Goal: Task Accomplishment & Management: Manage account settings

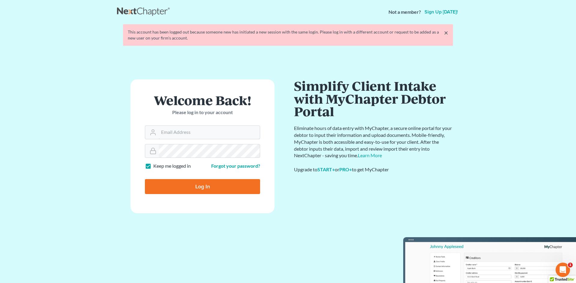
type input "[EMAIL_ADDRESS][DOMAIN_NAME]"
click at [198, 187] on input "Log In" at bounding box center [202, 186] width 115 height 15
type input "Thinking..."
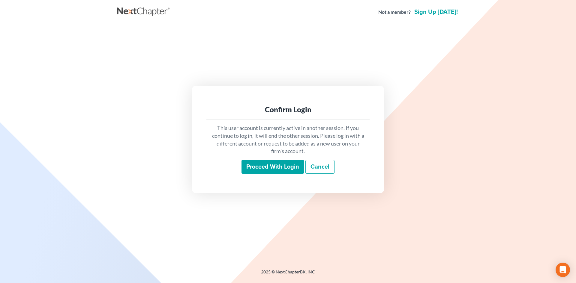
click at [263, 165] on input "Proceed with login" at bounding box center [272, 167] width 62 height 14
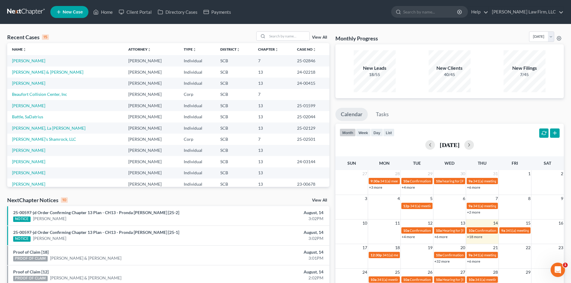
click at [280, 31] on div "Recent Cases 15 View All Name unfold_more expand_more expand_less Attorney unfo…" at bounding box center [285, 225] width 571 height 402
click at [275, 34] on input "search" at bounding box center [288, 36] width 42 height 9
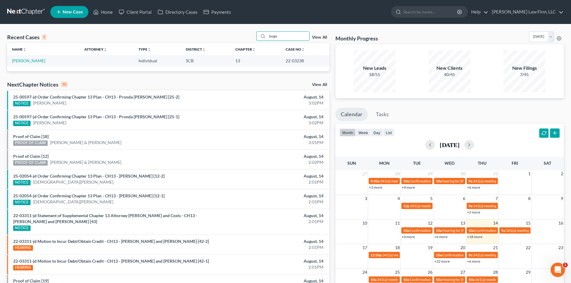
type input "bogo"
click at [33, 58] on td "[PERSON_NAME]" at bounding box center [43, 60] width 72 height 11
click at [36, 60] on link "[PERSON_NAME]" at bounding box center [28, 60] width 33 height 5
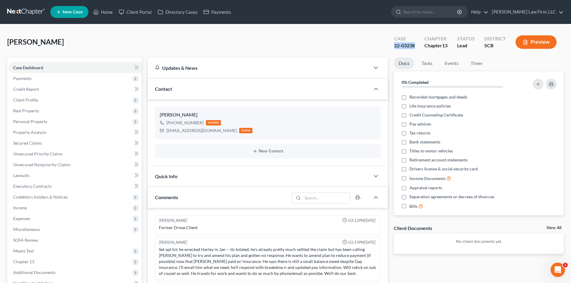
drag, startPoint x: 416, startPoint y: 45, endPoint x: 394, endPoint y: 48, distance: 21.5
click at [394, 48] on div "Case 22-03238" at bounding box center [404, 43] width 30 height 18
copy div "22-03238"
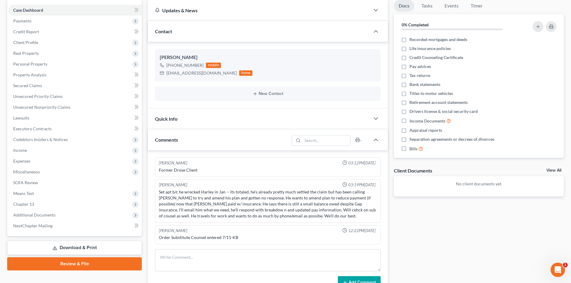
scroll to position [90, 0]
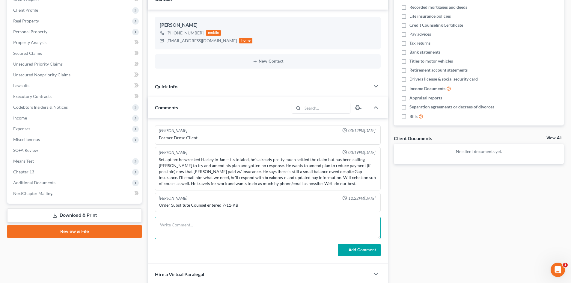
click at [172, 218] on textarea at bounding box center [268, 228] width 226 height 22
click at [180, 218] on textarea at bounding box center [268, 228] width 226 height 22
type textarea "TC with client re process and timeline to finance a house. We discussed the bud…"
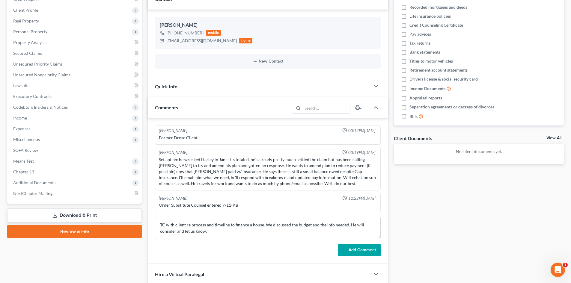
click at [369, 252] on button "Add Comment" at bounding box center [359, 250] width 43 height 13
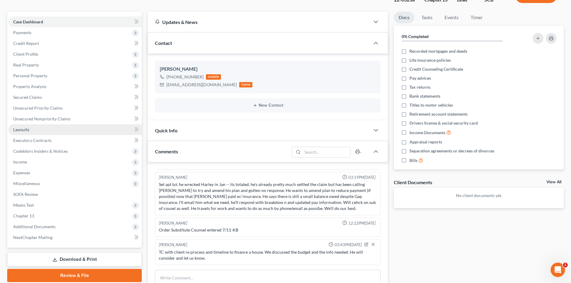
scroll to position [0, 0]
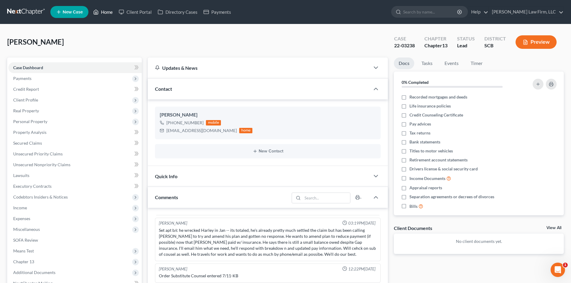
click at [106, 10] on link "Home" at bounding box center [102, 12] width 25 height 11
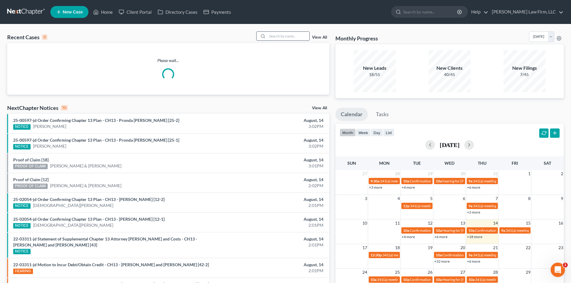
click at [282, 34] on input "search" at bounding box center [288, 36] width 42 height 9
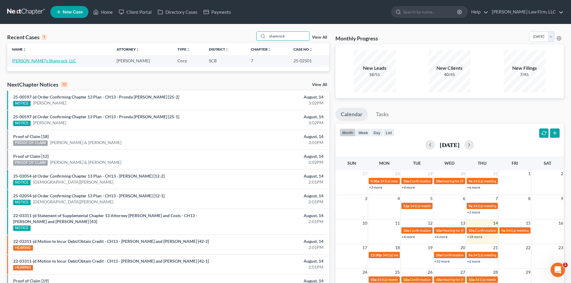
type input "shamrock"
click at [28, 60] on link "[PERSON_NAME]'s Shamrock, LLC" at bounding box center [44, 60] width 64 height 5
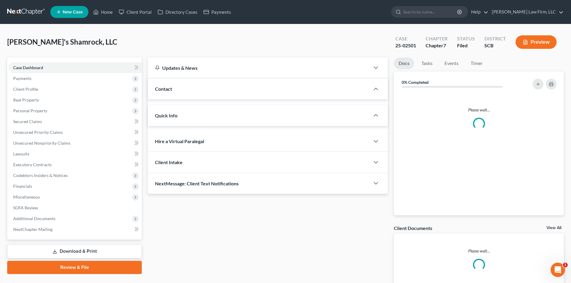
select select "1"
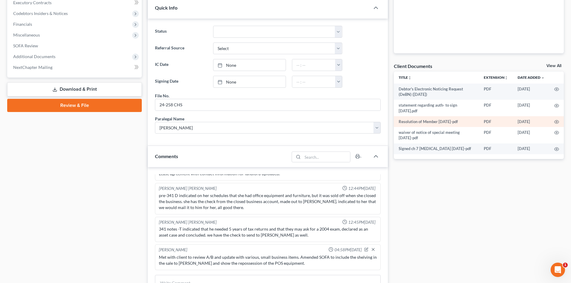
scroll to position [150, 0]
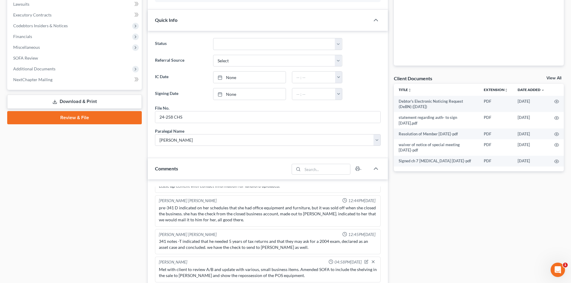
click at [552, 79] on link "View All" at bounding box center [554, 78] width 15 height 4
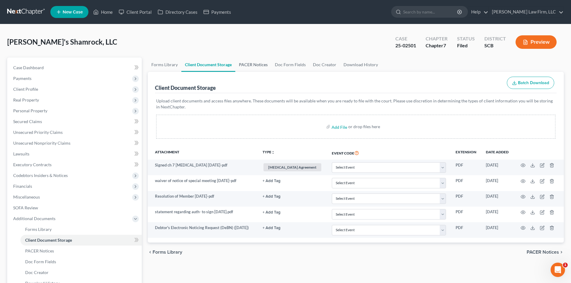
click at [252, 64] on link "PACER Notices" at bounding box center [253, 65] width 36 height 14
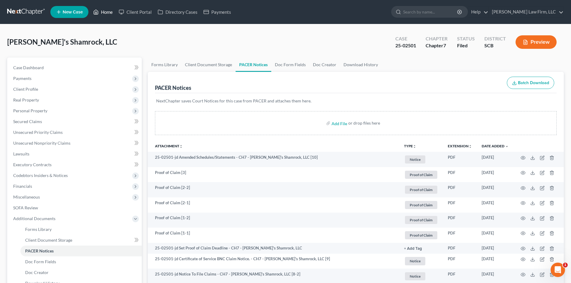
click at [106, 11] on link "Home" at bounding box center [102, 12] width 25 height 11
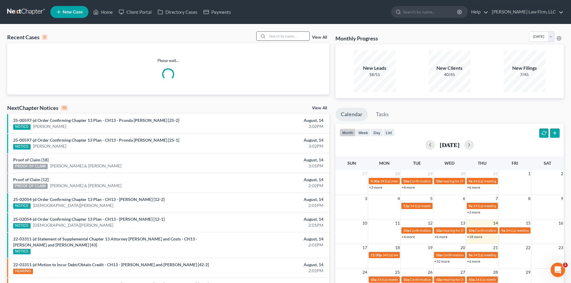
click at [302, 38] on input "search" at bounding box center [288, 36] width 42 height 9
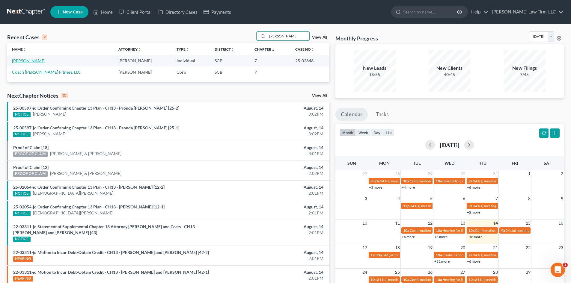
type input "[PERSON_NAME]"
click at [40, 58] on link "[PERSON_NAME]" at bounding box center [28, 60] width 33 height 5
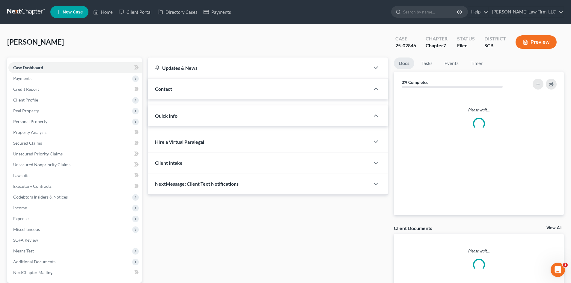
select select "1"
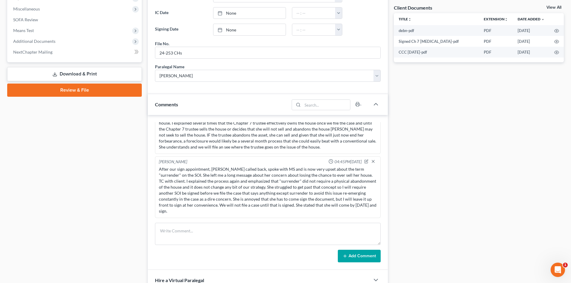
scroll to position [150, 0]
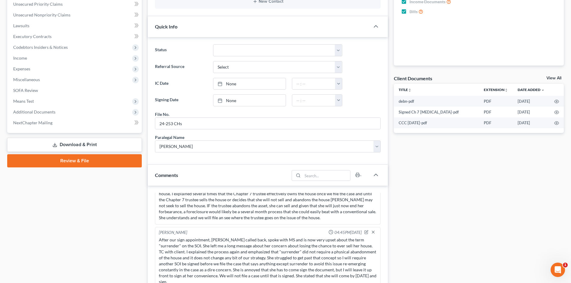
click at [553, 78] on link "View All" at bounding box center [554, 78] width 15 height 4
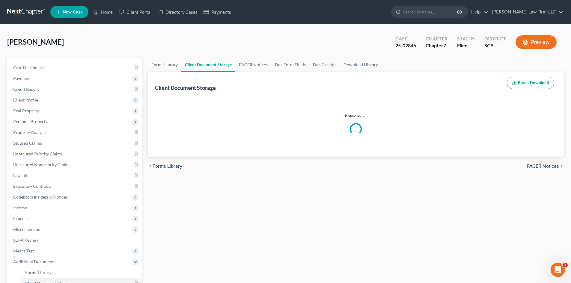
select select "6"
select select "16"
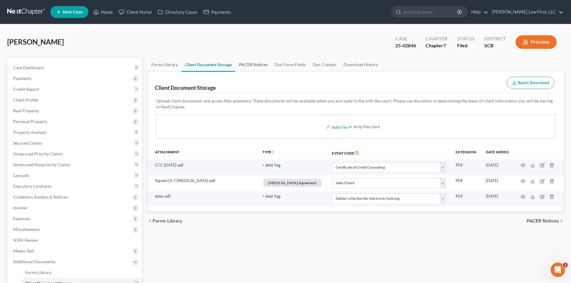
click at [257, 66] on link "PACER Notices" at bounding box center [253, 65] width 36 height 14
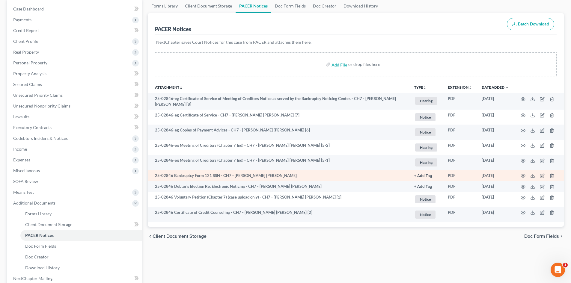
scroll to position [60, 0]
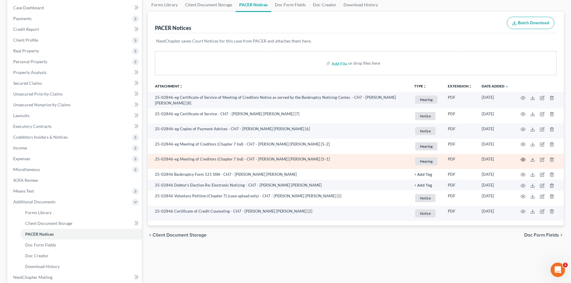
click at [524, 158] on icon "button" at bounding box center [523, 159] width 4 height 3
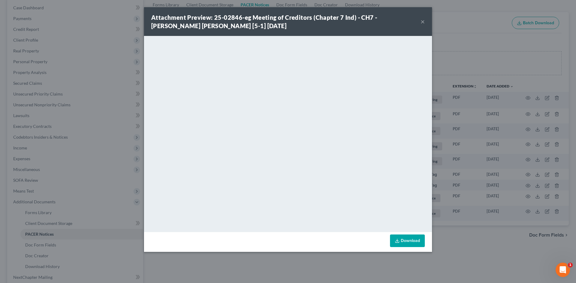
click at [422, 22] on button "×" at bounding box center [422, 21] width 4 height 7
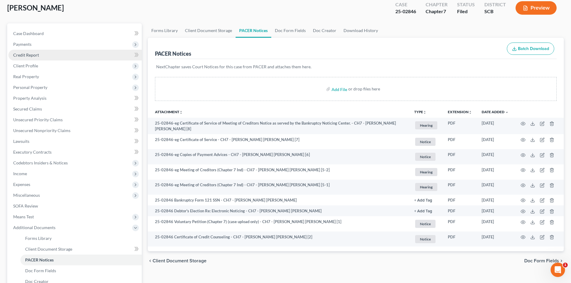
scroll to position [0, 0]
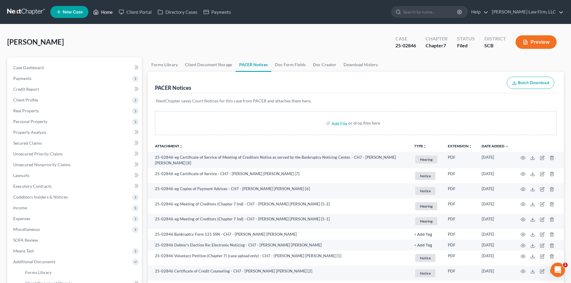
click at [108, 12] on link "Home" at bounding box center [102, 12] width 25 height 11
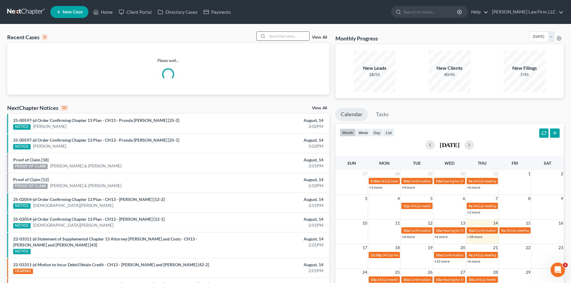
click at [300, 40] on input "search" at bounding box center [288, 36] width 42 height 9
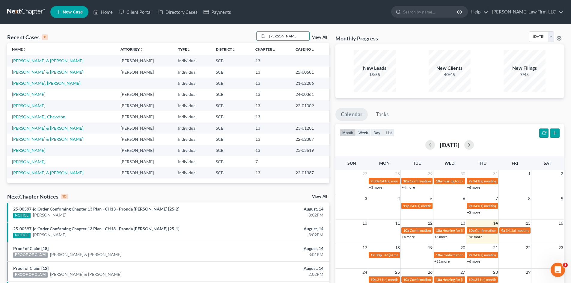
type input "[PERSON_NAME]"
click at [48, 70] on link "[PERSON_NAME] & [PERSON_NAME]" at bounding box center [47, 72] width 71 height 5
select select "2"
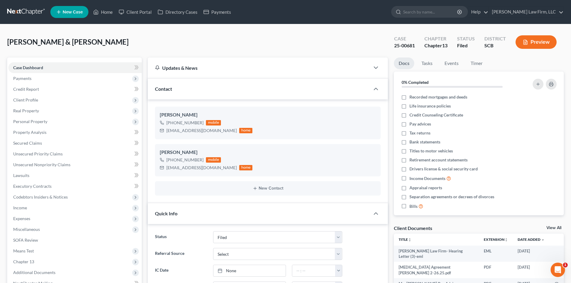
scroll to position [30, 0]
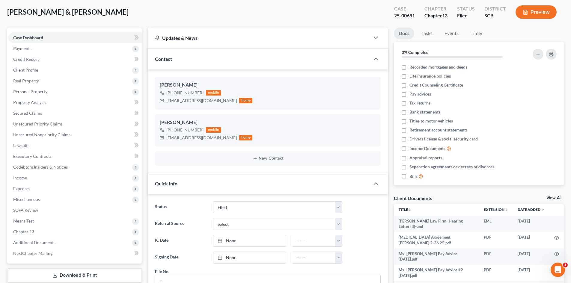
click at [558, 198] on link "View All" at bounding box center [554, 198] width 15 height 4
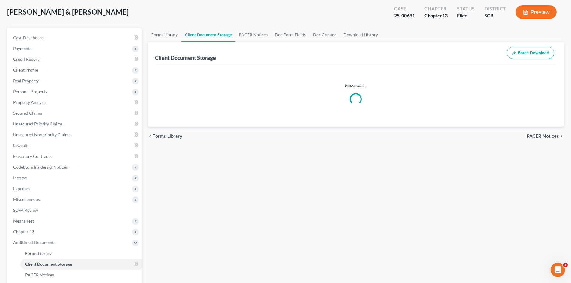
select select "6"
select select "16"
select select "15"
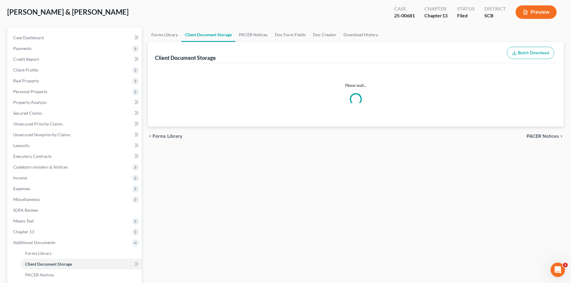
select select "15"
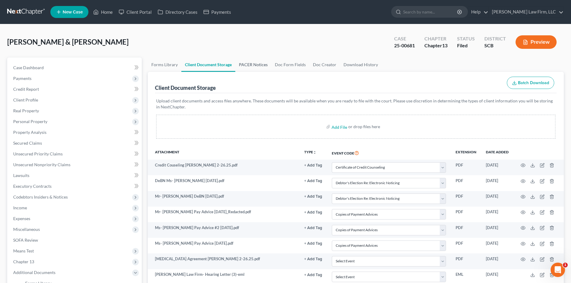
click at [259, 62] on link "PACER Notices" at bounding box center [253, 65] width 36 height 14
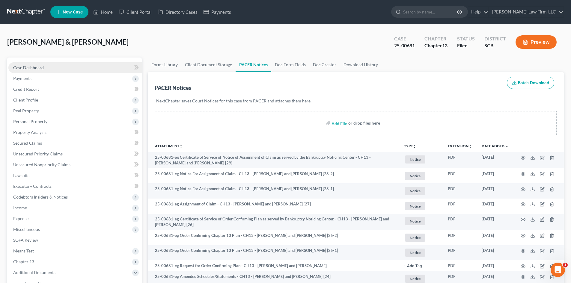
click at [40, 68] on span "Case Dashboard" at bounding box center [28, 67] width 31 height 5
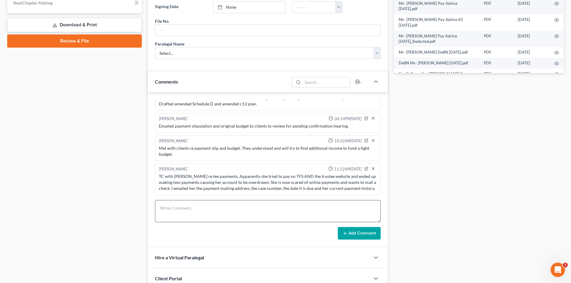
scroll to position [331, 0]
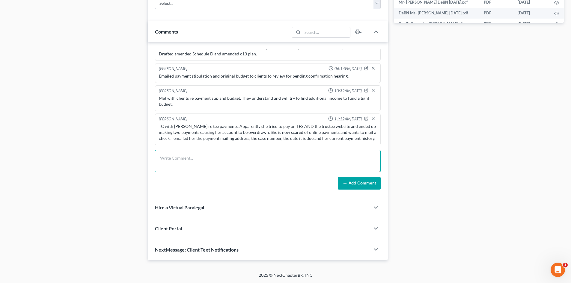
click at [204, 169] on textarea at bounding box center [268, 161] width 226 height 22
type textarea "VM from [PERSON_NAME] re payments. TC with client, they are mailing payments no…"
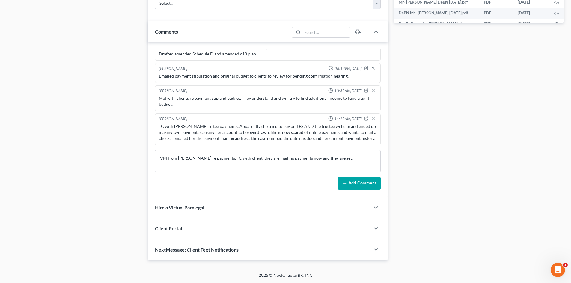
click at [360, 193] on div "[PERSON_NAME] 07:15AM[DATE] Review of schedules. Emailed notes to SS. [PERSON_N…" at bounding box center [268, 119] width 240 height 155
click at [360, 185] on button "Add Comment" at bounding box center [359, 183] width 43 height 13
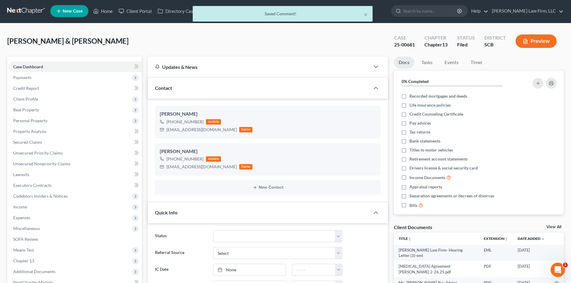
scroll to position [0, 0]
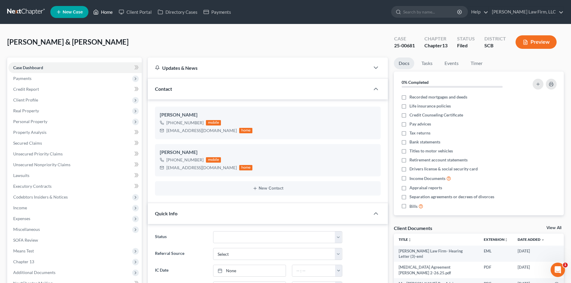
click at [107, 10] on link "Home" at bounding box center [102, 12] width 25 height 11
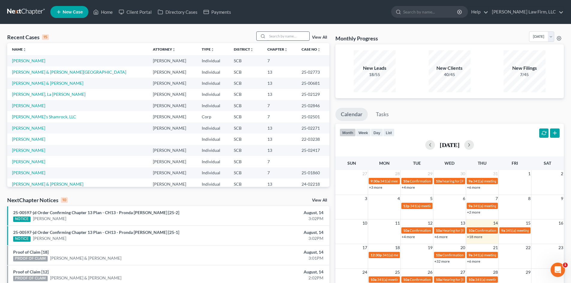
click at [276, 36] on input "search" at bounding box center [288, 36] width 42 height 9
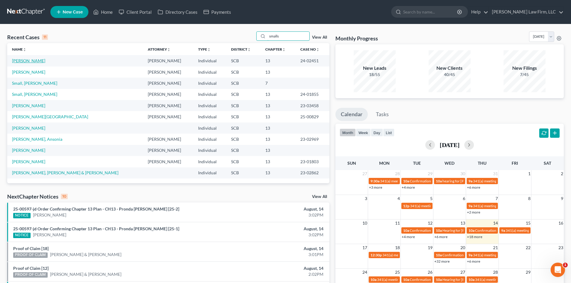
type input "smalls"
click at [28, 61] on link "[PERSON_NAME]" at bounding box center [28, 60] width 33 height 5
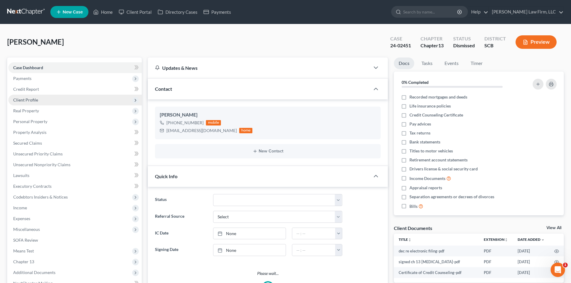
select select "0"
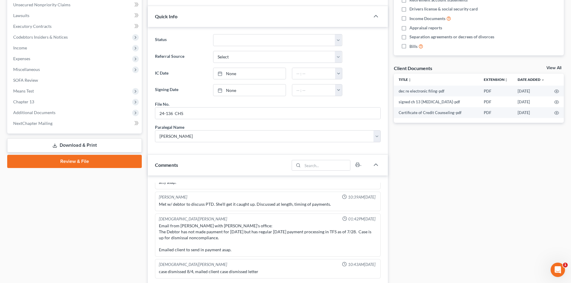
scroll to position [150, 0]
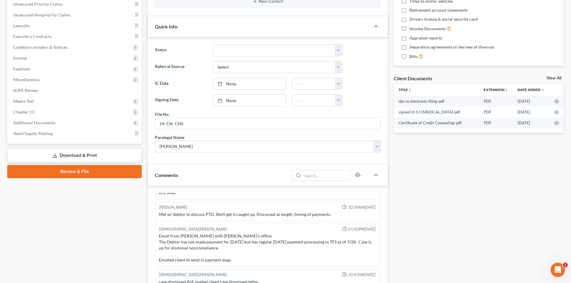
click at [554, 77] on link "View All" at bounding box center [554, 78] width 15 height 4
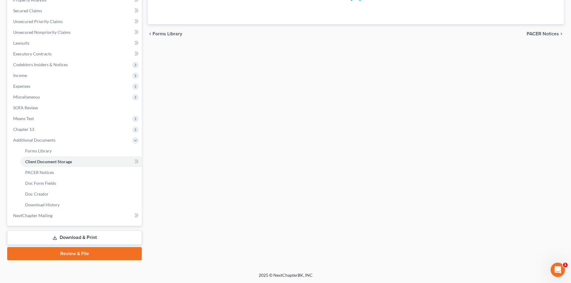
scroll to position [65, 0]
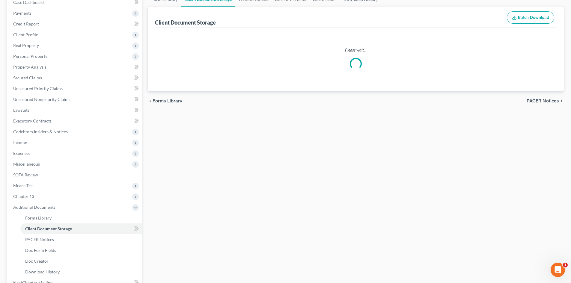
select select "6"
select select "16"
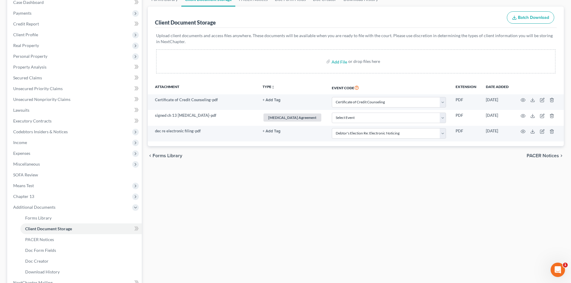
scroll to position [0, 0]
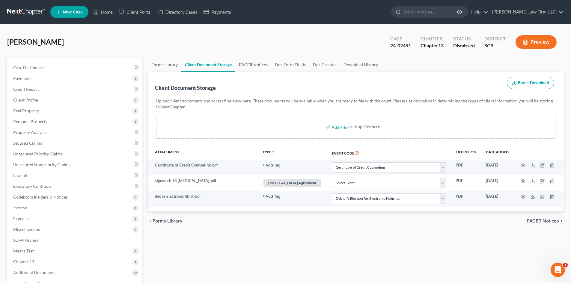
click at [262, 66] on link "PACER Notices" at bounding box center [253, 65] width 36 height 14
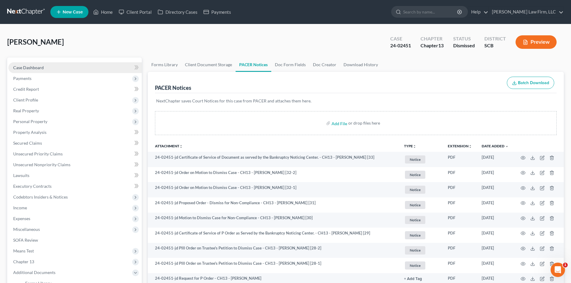
click at [25, 63] on link "Case Dashboard" at bounding box center [74, 67] width 133 height 11
select select "0"
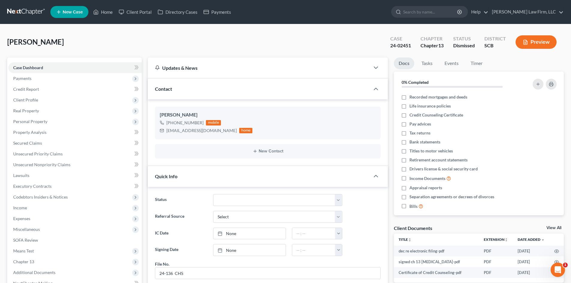
scroll to position [363, 0]
click at [488, 12] on link "Help" at bounding box center [478, 12] width 20 height 11
click at [483, 23] on link "Help Center" at bounding box center [465, 25] width 48 height 10
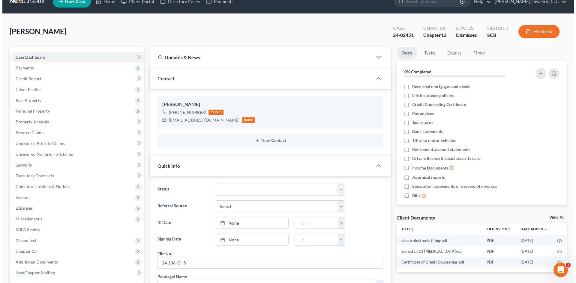
scroll to position [0, 0]
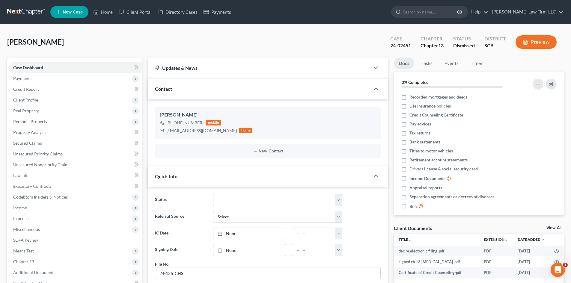
click at [524, 43] on icon "button" at bounding box center [525, 42] width 5 height 5
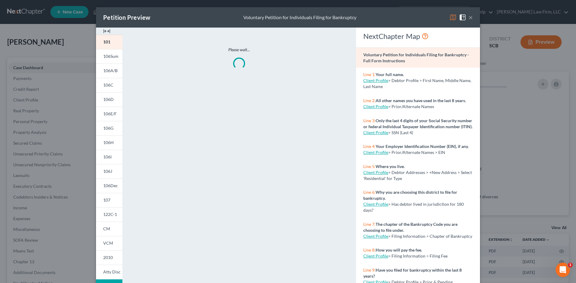
click at [104, 30] on img at bounding box center [106, 31] width 7 height 7
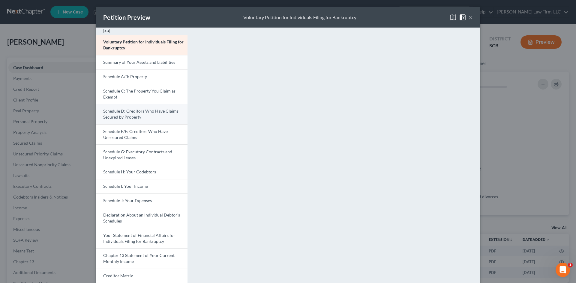
click at [119, 113] on span "Schedule D: Creditors Who Have Claims Secured by Property" at bounding box center [140, 114] width 75 height 11
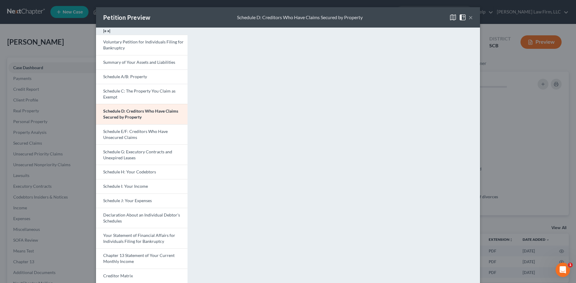
click at [468, 17] on button "×" at bounding box center [470, 17] width 4 height 7
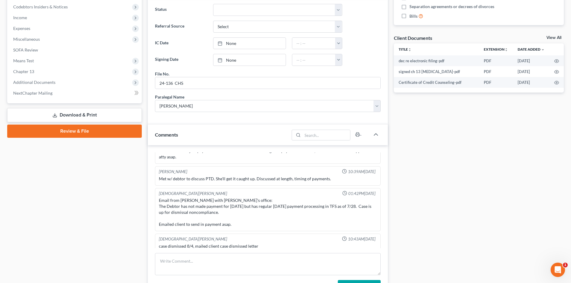
scroll to position [180, 0]
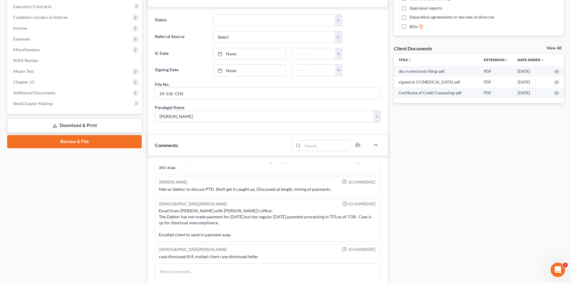
click at [555, 47] on link "View All" at bounding box center [554, 48] width 15 height 4
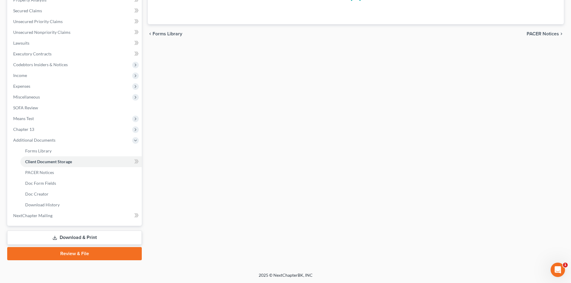
scroll to position [22, 0]
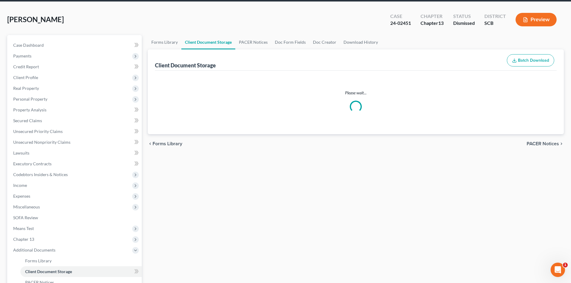
select select "6"
select select "16"
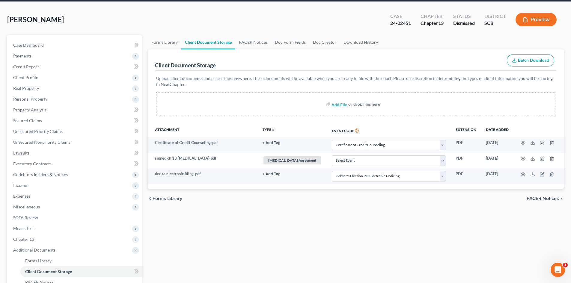
scroll to position [0, 0]
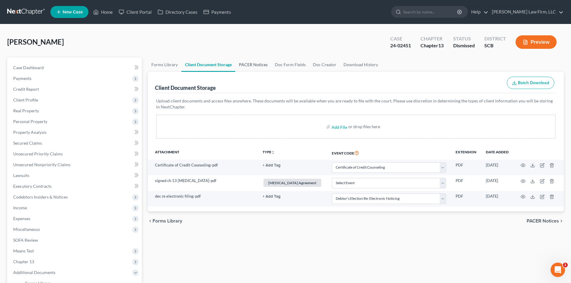
click at [254, 64] on link "PACER Notices" at bounding box center [253, 65] width 36 height 14
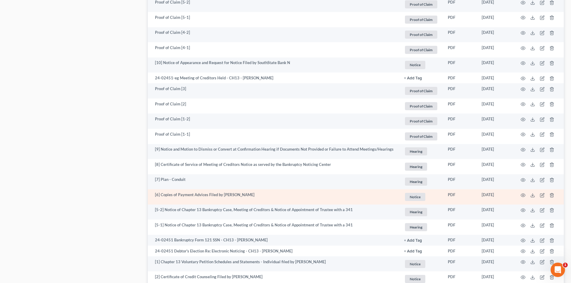
scroll to position [777, 0]
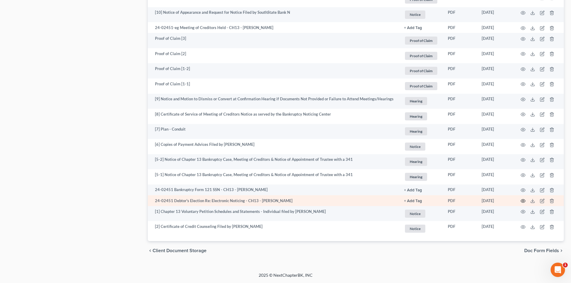
click at [523, 201] on circle "button" at bounding box center [523, 201] width 1 height 1
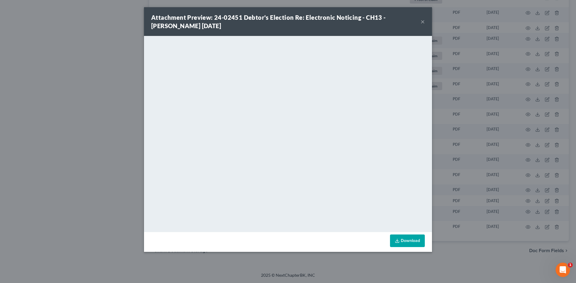
click at [422, 21] on button "×" at bounding box center [422, 21] width 4 height 7
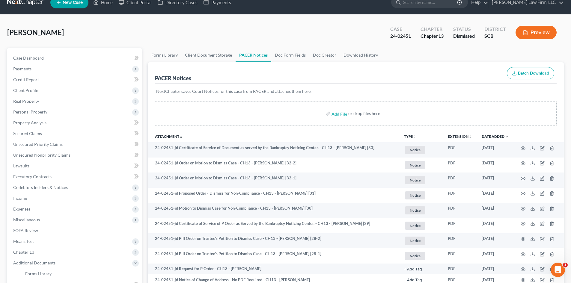
scroll to position [0, 0]
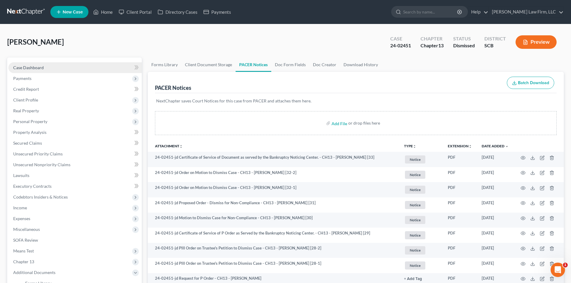
click at [45, 67] on link "Case Dashboard" at bounding box center [74, 67] width 133 height 11
select select "0"
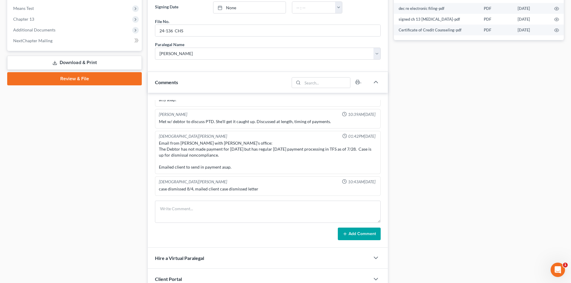
scroll to position [293, 0]
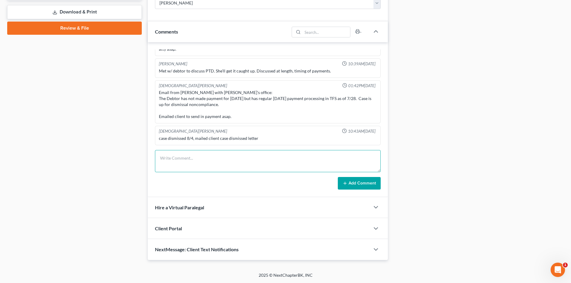
click at [209, 160] on textarea at bounding box center [268, 161] width 226 height 22
type textarea "VM from client. TC with client to discuss options on dismissal. MTR $650 and se…"
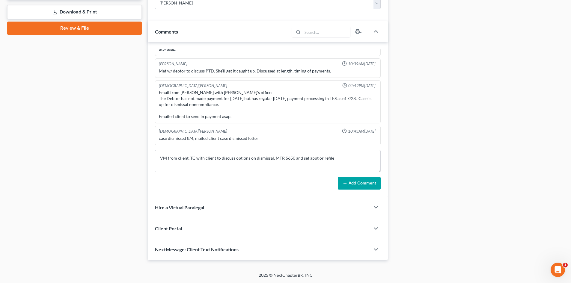
click at [350, 183] on button "Add Comment" at bounding box center [359, 183] width 43 height 13
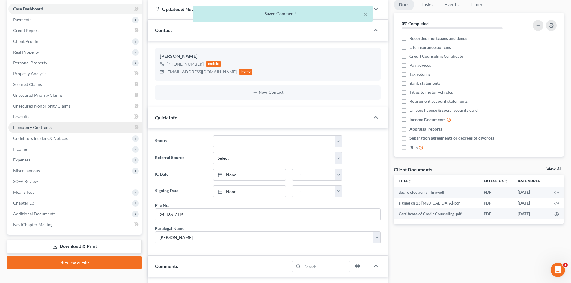
scroll to position [0, 0]
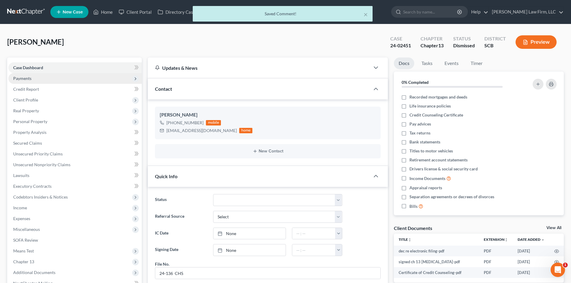
click at [47, 80] on span "Payments" at bounding box center [74, 78] width 133 height 11
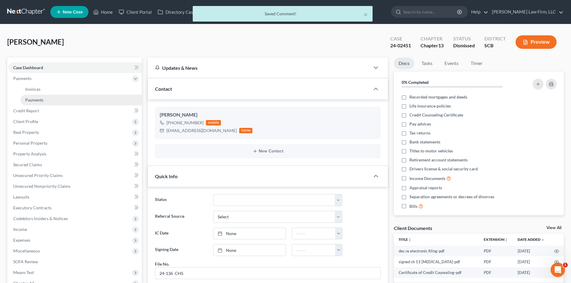
click at [43, 101] on span "Payments" at bounding box center [34, 99] width 18 height 5
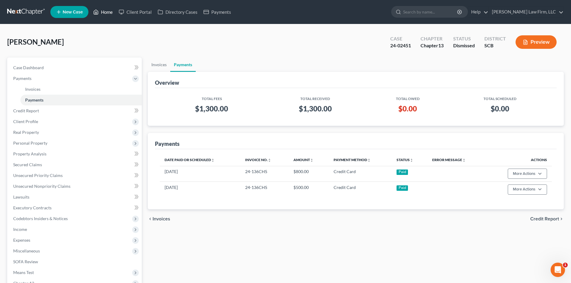
click at [108, 11] on link "Home" at bounding box center [102, 12] width 25 height 11
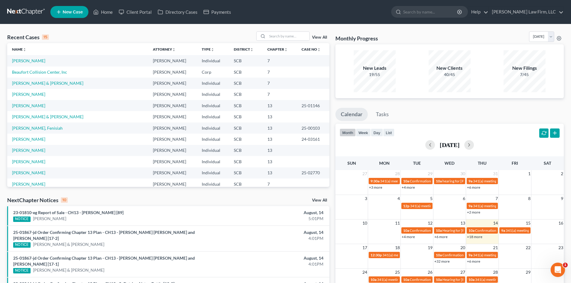
scroll to position [41, 0]
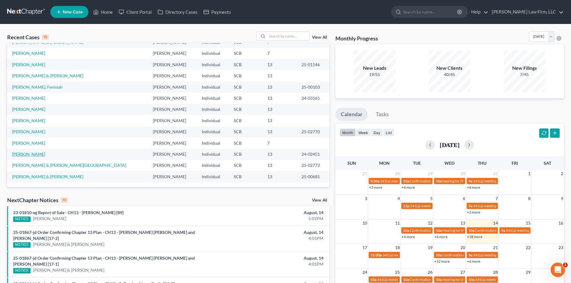
click at [30, 156] on link "[PERSON_NAME]" at bounding box center [28, 154] width 33 height 5
select select "0"
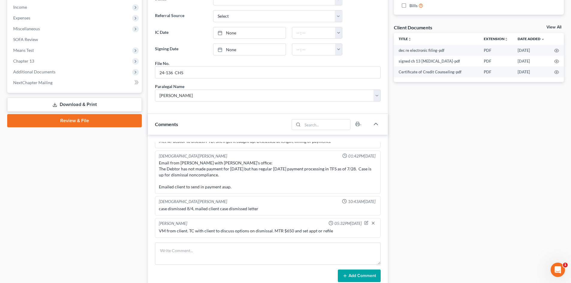
scroll to position [210, 0]
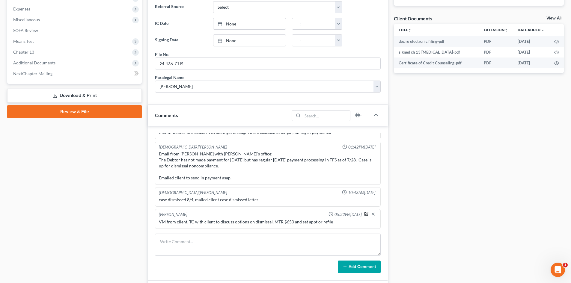
click at [365, 214] on icon "button" at bounding box center [366, 214] width 3 height 3
click at [346, 225] on textarea "VM from client. TC with client to discuss options on dismissal. MTR $650 and se…" at bounding box center [268, 230] width 218 height 22
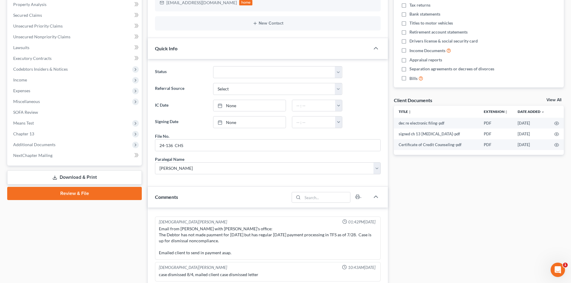
scroll to position [120, 0]
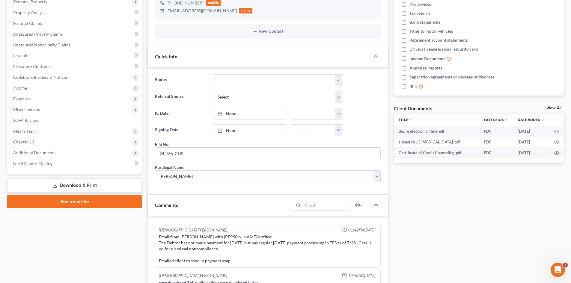
type textarea "VM from client. TC with client to discuss options on dismissal. MTR $650 and se…"
click at [557, 106] on link "View All" at bounding box center [554, 108] width 15 height 4
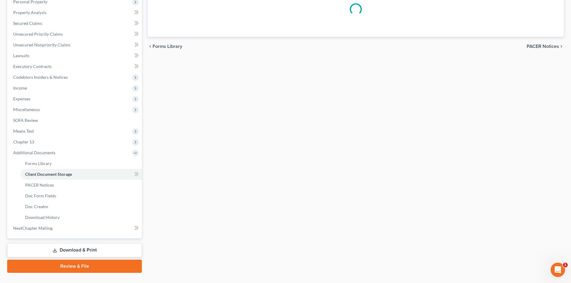
scroll to position [16, 0]
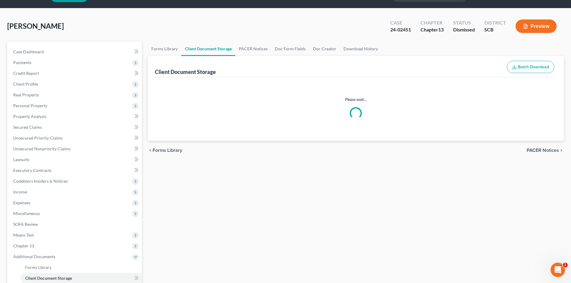
select select "6"
select select "16"
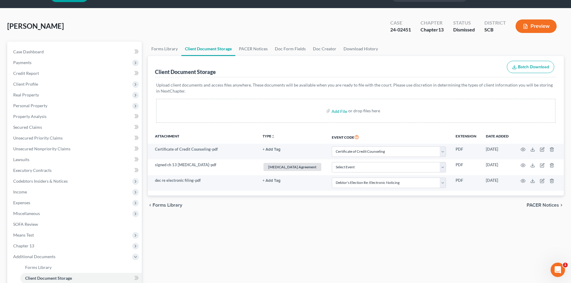
scroll to position [0, 0]
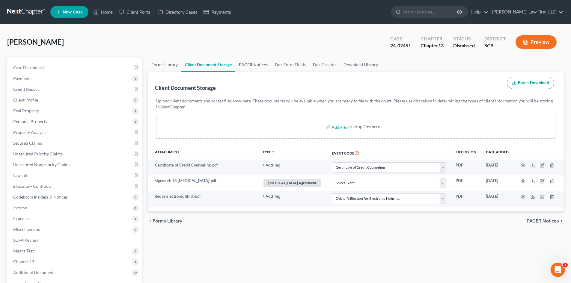
click at [251, 65] on link "PACER Notices" at bounding box center [253, 65] width 36 height 14
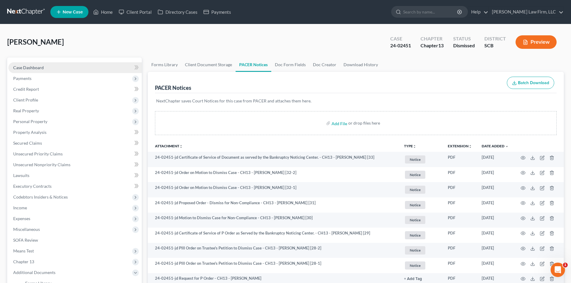
click at [42, 69] on span "Case Dashboard" at bounding box center [28, 67] width 31 height 5
select select "0"
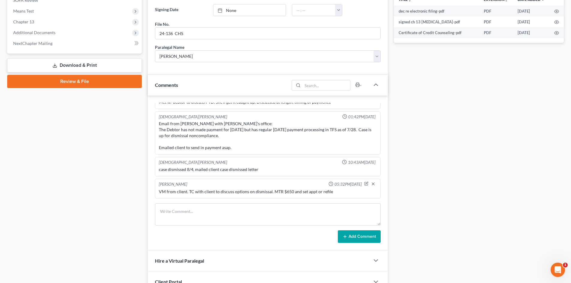
scroll to position [293, 0]
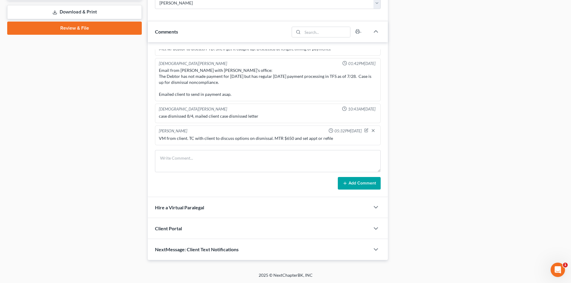
click at [341, 135] on div "VM from client. TC with client to discuss options on dismissal. MTR $650 and se…" at bounding box center [268, 138] width 220 height 8
click at [344, 139] on div "VM from client. TC with client to discuss options on dismissal. MTR $650 and se…" at bounding box center [268, 139] width 218 height 6
click at [364, 130] on icon "button" at bounding box center [366, 130] width 4 height 4
click at [353, 144] on textarea "VM from client. TC with client to discuss options on dismissal. MTR $650 and se…" at bounding box center [268, 147] width 218 height 22
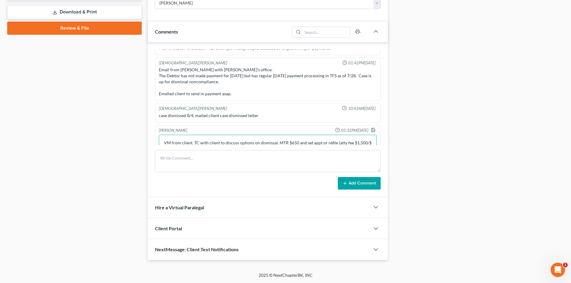
scroll to position [397, 0]
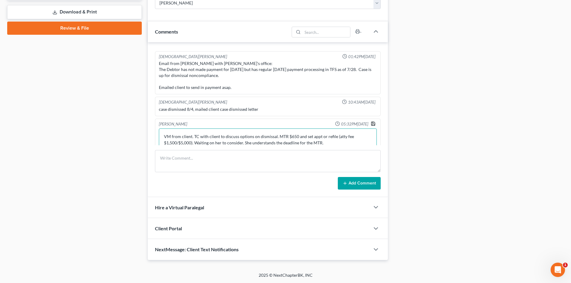
type textarea "VM from client. TC with client to discuss options on dismissal. MTR $650 and se…"
click at [371, 122] on icon "button" at bounding box center [373, 123] width 5 height 5
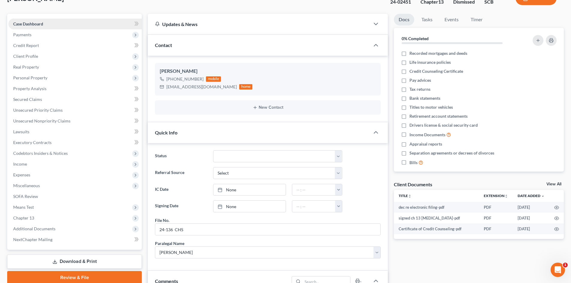
scroll to position [0, 0]
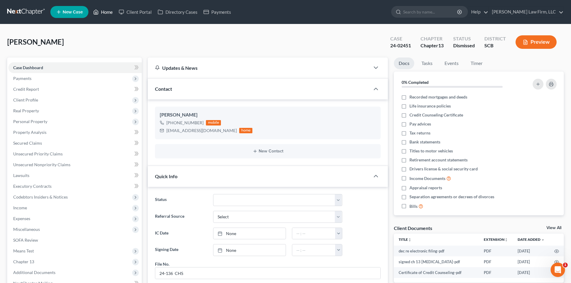
click at [105, 10] on link "Home" at bounding box center [102, 12] width 25 height 11
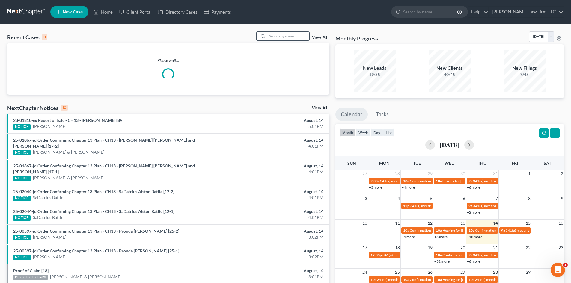
click at [287, 33] on input "search" at bounding box center [288, 36] width 42 height 9
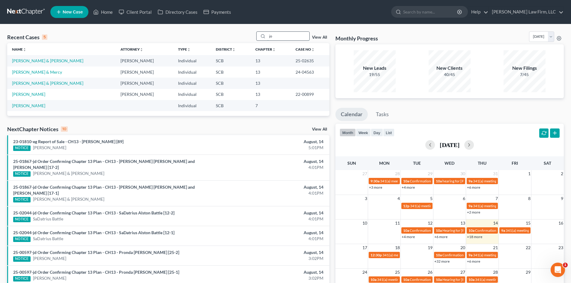
type input "j"
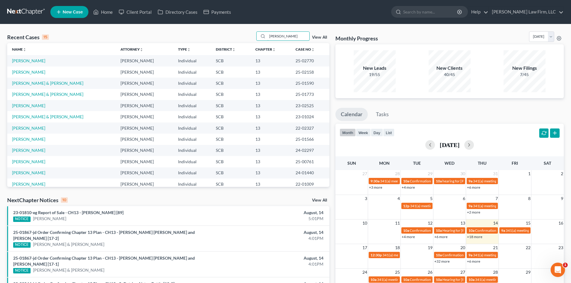
drag, startPoint x: 285, startPoint y: 39, endPoint x: 239, endPoint y: 43, distance: 45.5
click at [240, 43] on div "Recent Cases 15 [PERSON_NAME] View All Name unfold_more expand_more expand_less…" at bounding box center [168, 109] width 322 height 156
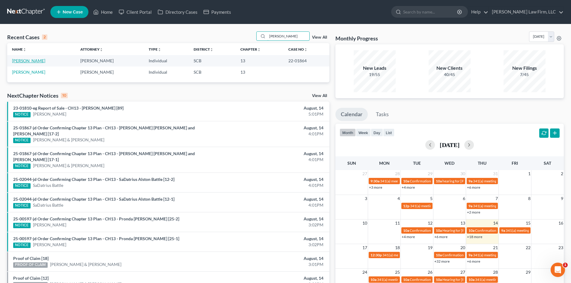
type input "[PERSON_NAME]"
click at [28, 61] on link "[PERSON_NAME]" at bounding box center [28, 60] width 33 height 5
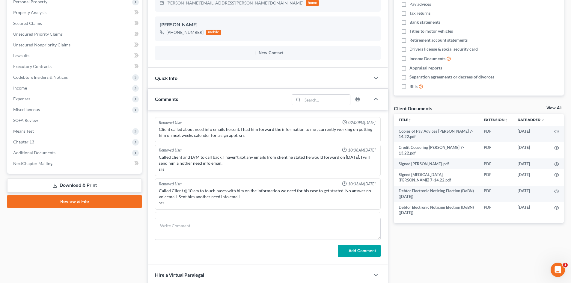
scroll to position [245, 0]
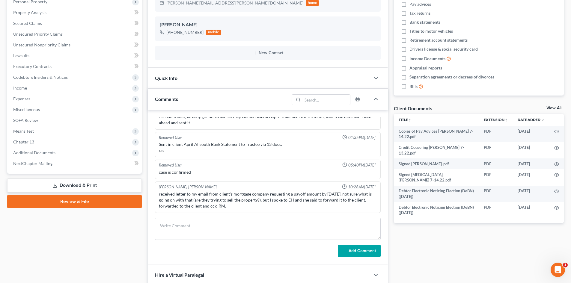
click at [555, 107] on link "View All" at bounding box center [554, 108] width 15 height 4
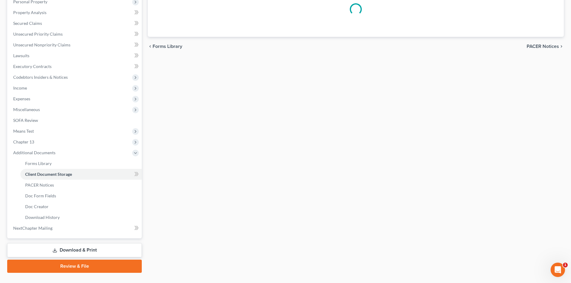
scroll to position [10, 0]
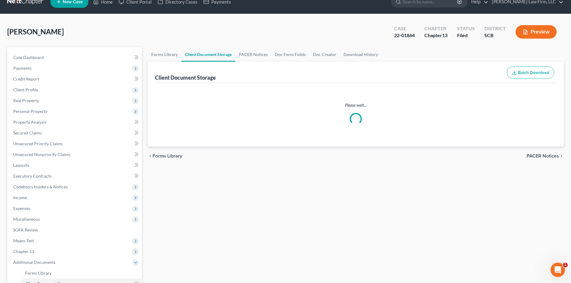
select select "16"
select select "6"
select select "15"
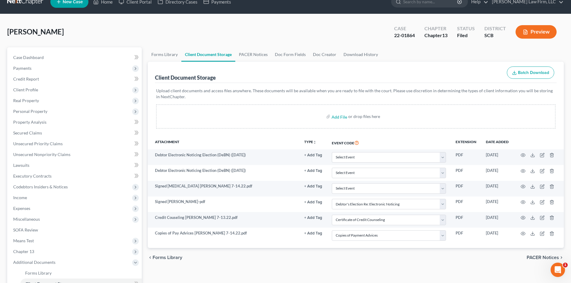
scroll to position [0, 0]
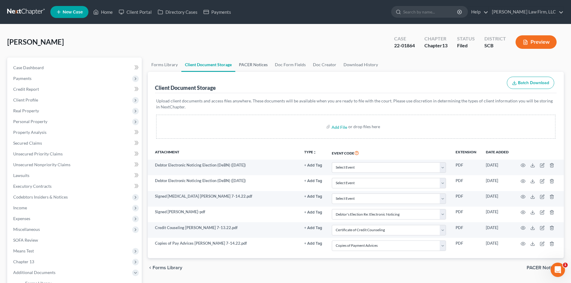
click at [249, 63] on link "PACER Notices" at bounding box center [253, 65] width 36 height 14
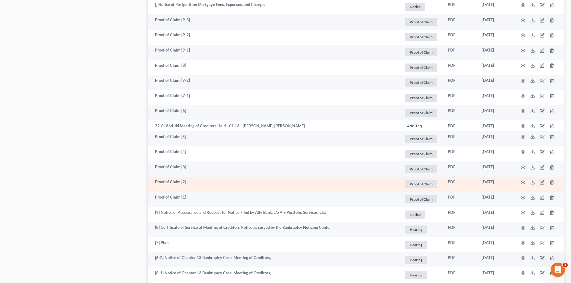
scroll to position [593, 0]
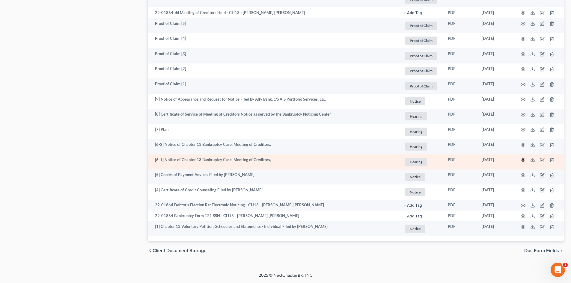
click at [524, 158] on icon "button" at bounding box center [523, 160] width 5 height 5
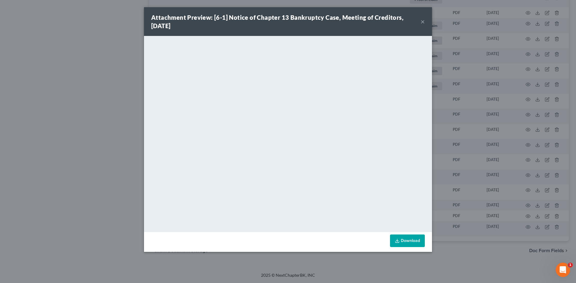
click at [422, 20] on button "×" at bounding box center [422, 21] width 4 height 7
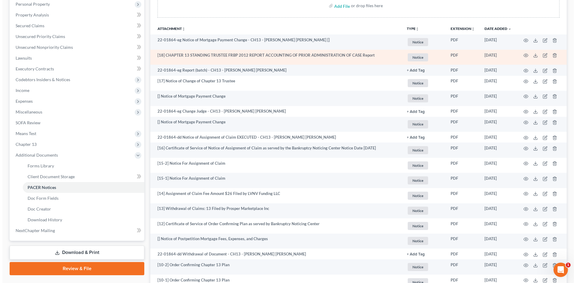
scroll to position [0, 0]
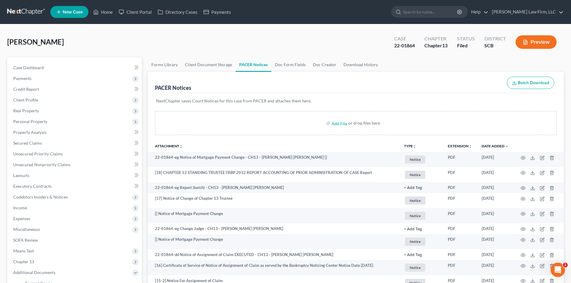
click at [538, 45] on button "Preview" at bounding box center [536, 41] width 41 height 13
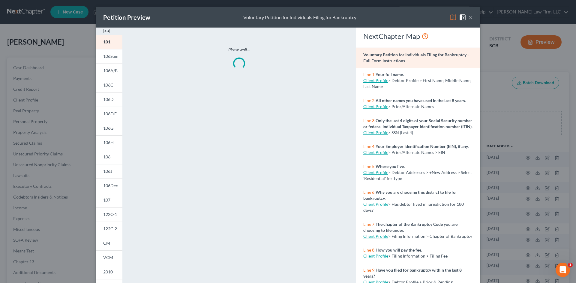
click at [104, 28] on img at bounding box center [106, 31] width 7 height 7
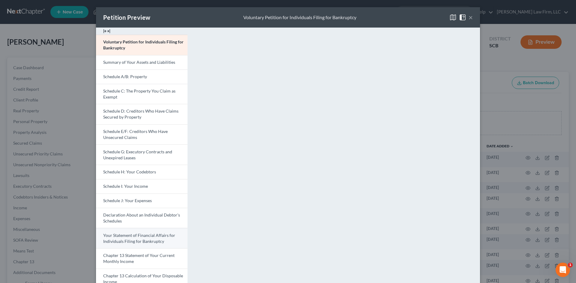
scroll to position [60, 0]
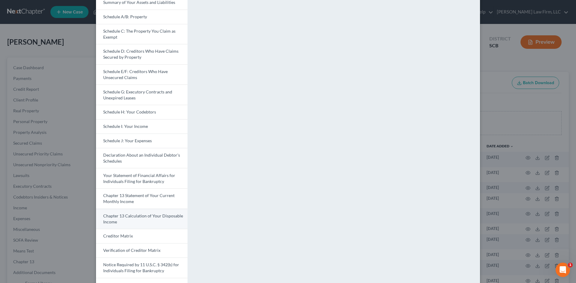
click at [128, 222] on link "Chapter 13 Calculation of Your Disposable Income" at bounding box center [141, 219] width 91 height 20
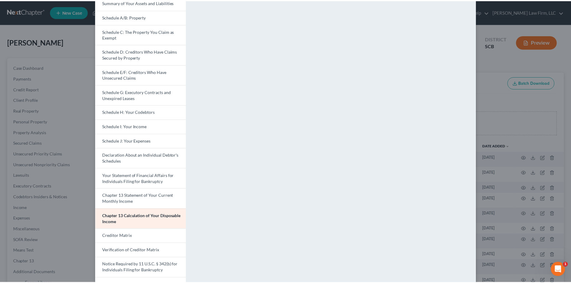
scroll to position [0, 0]
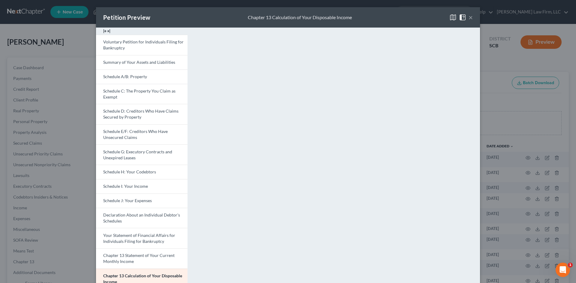
click at [470, 17] on button "×" at bounding box center [470, 17] width 4 height 7
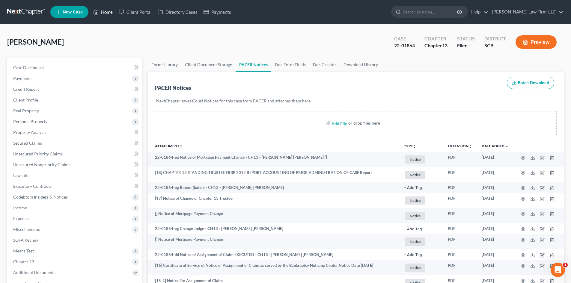
click at [104, 12] on link "Home" at bounding box center [102, 12] width 25 height 11
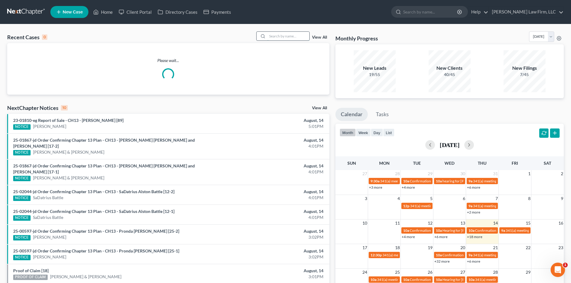
click at [298, 40] on input "search" at bounding box center [288, 36] width 42 height 9
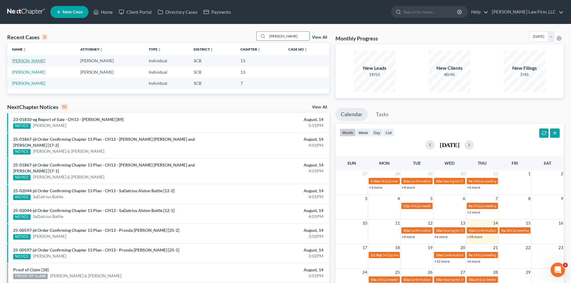
type input "[PERSON_NAME]"
click at [16, 63] on link "[PERSON_NAME]" at bounding box center [28, 60] width 33 height 5
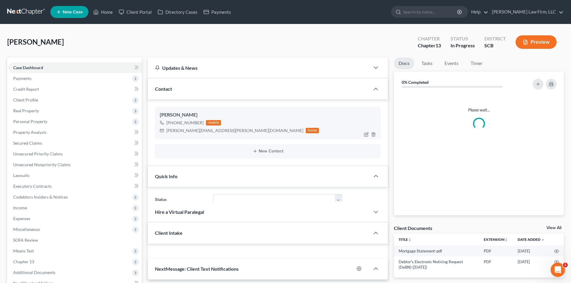
select select "0"
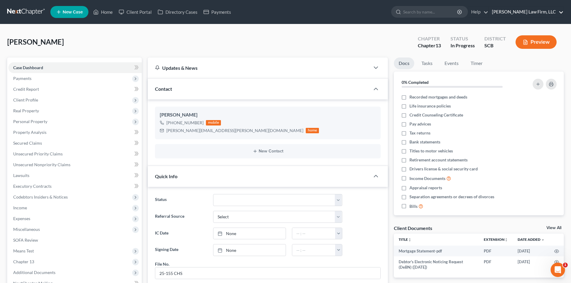
click at [536, 7] on link "[PERSON_NAME] Law Firm, LLC" at bounding box center [526, 12] width 75 height 11
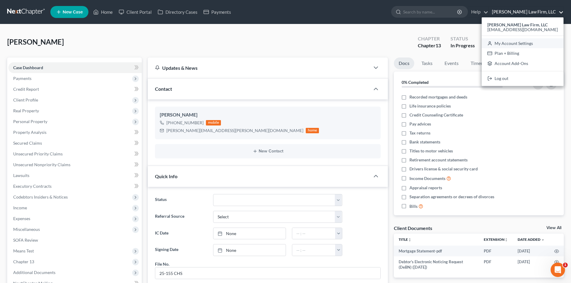
click at [530, 43] on link "My Account Settings" at bounding box center [523, 43] width 82 height 10
select select "24"
select select "42"
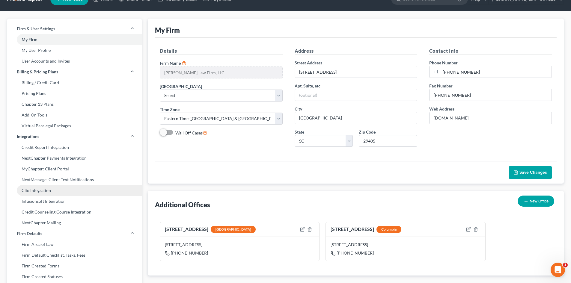
scroll to position [90, 0]
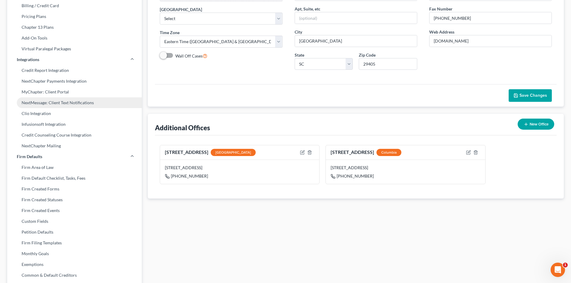
click at [55, 101] on link "NextMessage: Client Text Notifications" at bounding box center [74, 102] width 135 height 11
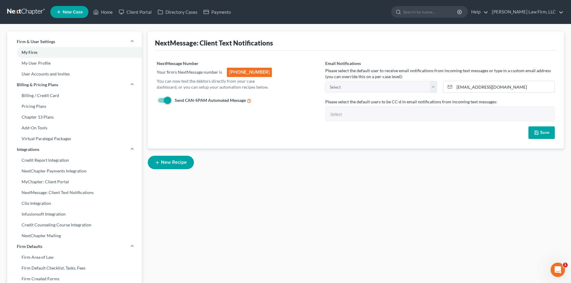
select select
click at [398, 64] on div "Email Notifications Please select the default user to receive email notificatio…" at bounding box center [440, 70] width 236 height 21
click at [163, 162] on button "New Recipe" at bounding box center [171, 162] width 46 height 13
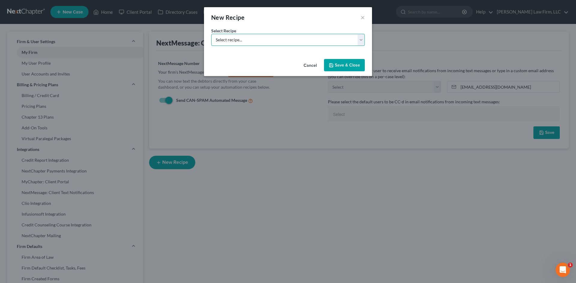
click at [249, 40] on select "Select recipe... New Recipe Post-Filing Course Reminder Documents Reminder Chap…" at bounding box center [287, 40] width 153 height 12
select select "0"
click at [211, 34] on select "Select recipe... New Recipe Post-Filing Course Reminder Documents Reminder Chap…" at bounding box center [287, 40] width 153 height 12
click at [343, 64] on button "Save & Close" at bounding box center [344, 65] width 41 height 13
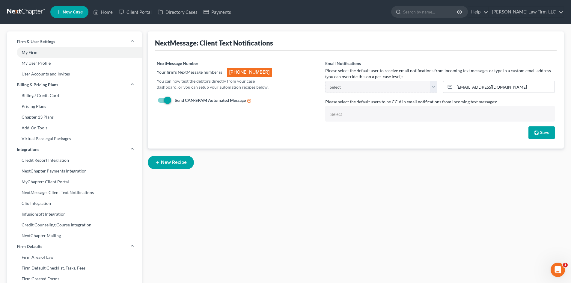
scroll to position [120, 0]
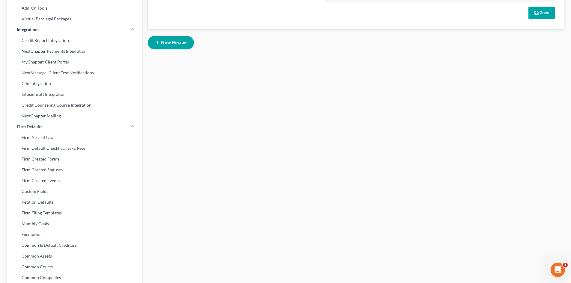
click at [171, 37] on button "New Recipe" at bounding box center [171, 42] width 46 height 13
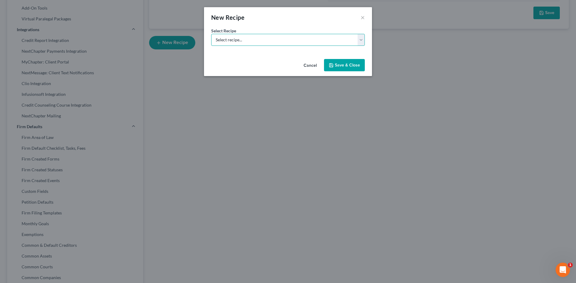
click at [273, 45] on select "Select recipe... New Recipe Post-Filing Course Reminder Documents Reminder Chap…" at bounding box center [287, 40] width 153 height 12
select select "1"
select select "st-1"
select select "2"
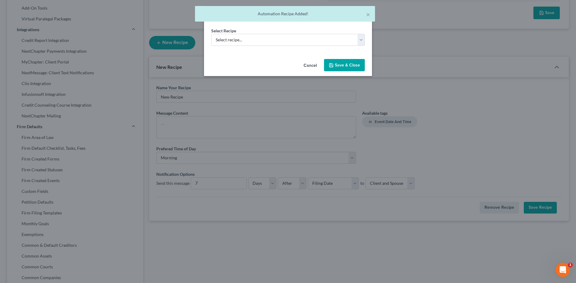
click at [449, 22] on div "× Automation Recipe Added!" at bounding box center [285, 15] width 576 height 19
click at [368, 13] on button "×" at bounding box center [368, 14] width 4 height 7
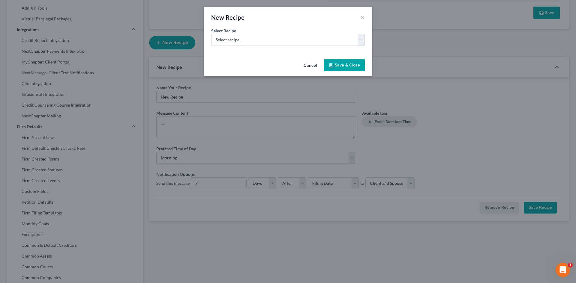
click at [313, 63] on button "Cancel" at bounding box center [310, 66] width 23 height 12
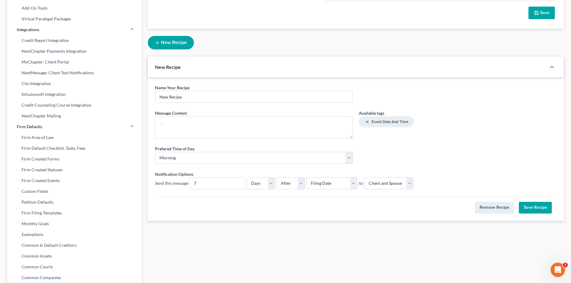
click at [261, 104] on div "Name Your Recipe * New Recipe" at bounding box center [254, 96] width 204 height 23
click at [199, 130] on textarea at bounding box center [254, 127] width 198 height 22
click at [351, 184] on select "Select Filing Date IC Date Signing Date 341 Hearing Confirmation Date" at bounding box center [331, 183] width 51 height 12
select select "fc-15075"
click at [306, 177] on select "Select Filing Date IC Date Signing Date 341 Hearing Confirmation Date" at bounding box center [331, 183] width 51 height 12
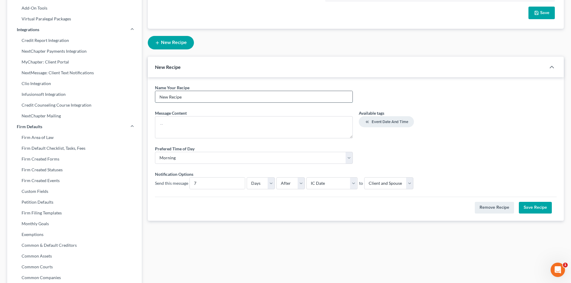
click at [200, 97] on input "New Recipe" at bounding box center [253, 96] width 197 height 11
drag, startPoint x: 193, startPoint y: 98, endPoint x: 157, endPoint y: 100, distance: 36.1
click at [158, 100] on input "New Recipe" at bounding box center [253, 96] width 197 height 11
click at [323, 132] on textarea at bounding box center [254, 127] width 198 height 22
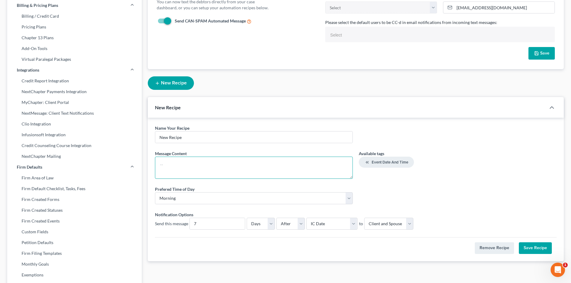
scroll to position [90, 0]
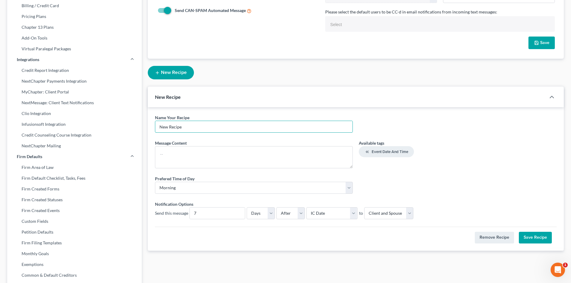
drag, startPoint x: 191, startPoint y: 126, endPoint x: 148, endPoint y: 127, distance: 42.3
click at [149, 127] on div "Name Your Recipe * New Recipe Message Content * Available tags Event Date and T…" at bounding box center [356, 179] width 416 height 144
click at [498, 236] on button "Remove Recipe" at bounding box center [494, 238] width 39 height 12
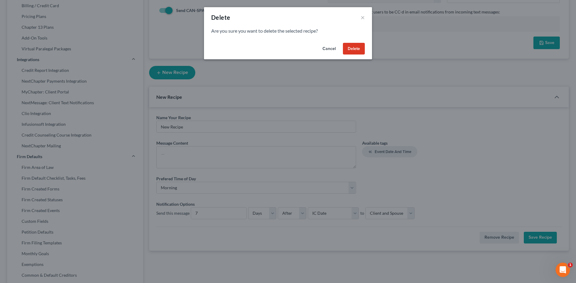
click at [356, 44] on button "Delete" at bounding box center [354, 49] width 22 height 12
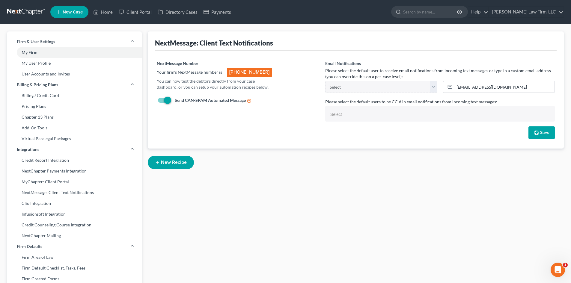
scroll to position [30, 0]
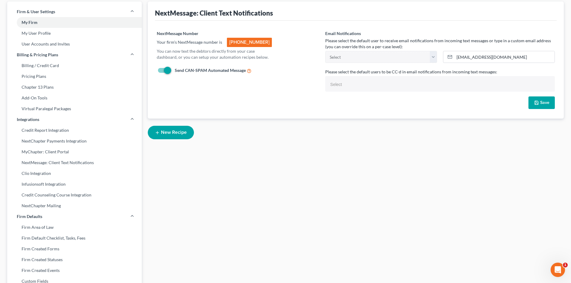
click at [179, 130] on button "New Recipe" at bounding box center [171, 132] width 46 height 13
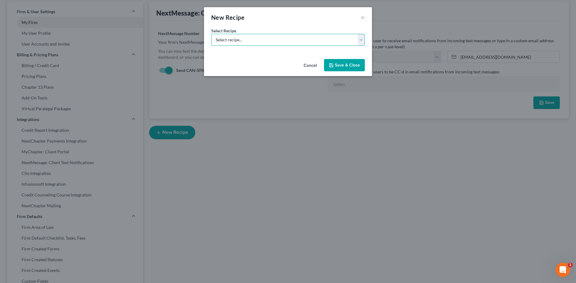
click at [296, 44] on select "Select recipe... New Recipe Post-Filing Course Reminder Documents Reminder Chap…" at bounding box center [287, 40] width 153 height 12
select select "2"
click at [211, 46] on select "Select recipe... New Recipe Post-Filing Course Reminder Documents Reminder Chap…" at bounding box center [287, 40] width 153 height 12
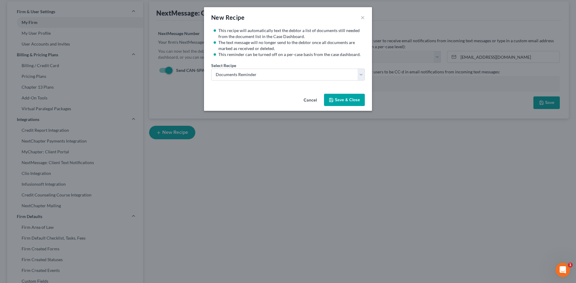
click at [343, 97] on button "Save & Close" at bounding box center [344, 100] width 41 height 13
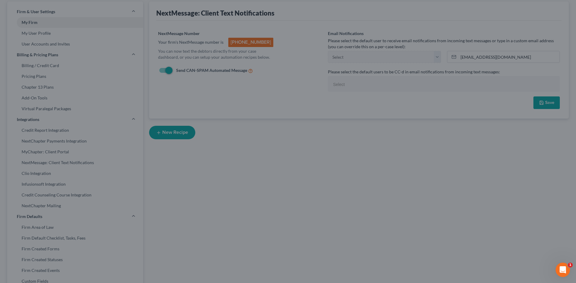
select select "2"
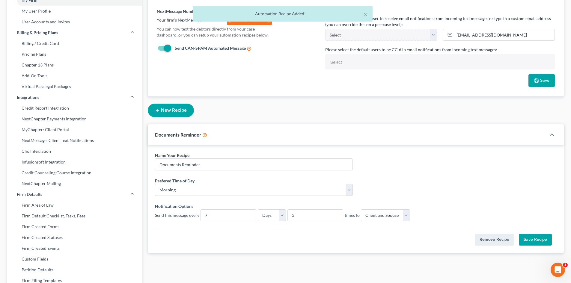
scroll to position [90, 0]
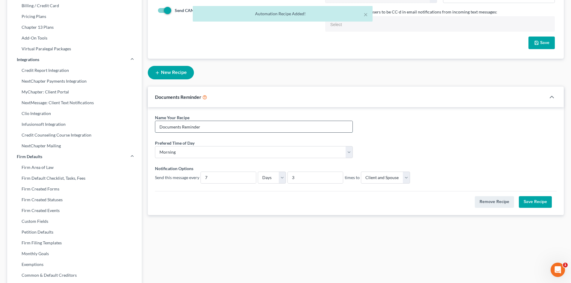
click at [232, 128] on input "Documents Reminder" at bounding box center [253, 126] width 197 height 11
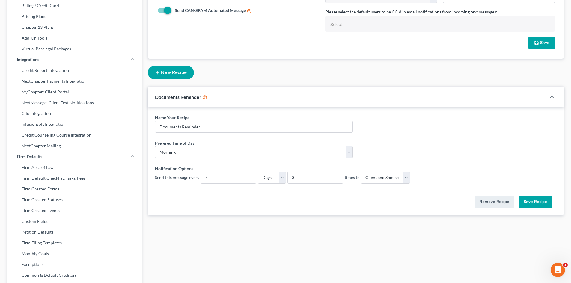
click at [437, 134] on div "Name Your Recipe * Documents Reminder Prefered Time of Day * Morning Afternoon …" at bounding box center [356, 151] width 408 height 72
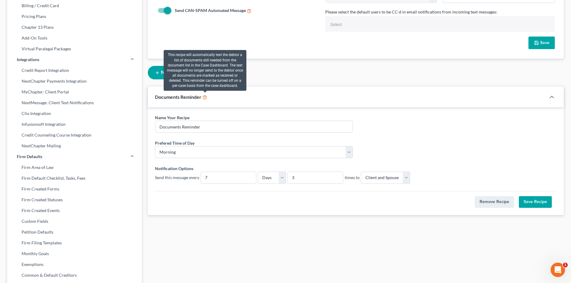
click at [205, 96] on icon at bounding box center [204, 97] width 5 height 6
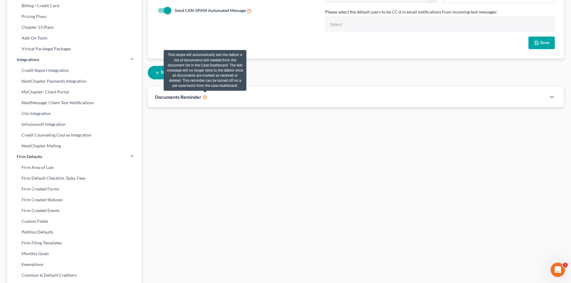
click at [205, 96] on icon at bounding box center [204, 97] width 5 height 6
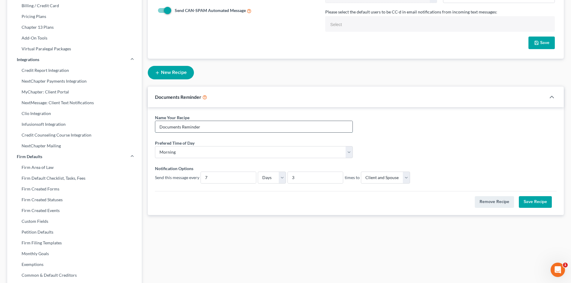
click at [216, 130] on input "Documents Reminder" at bounding box center [253, 126] width 197 height 11
click at [240, 104] on div "Documents Reminder" at bounding box center [347, 97] width 398 height 21
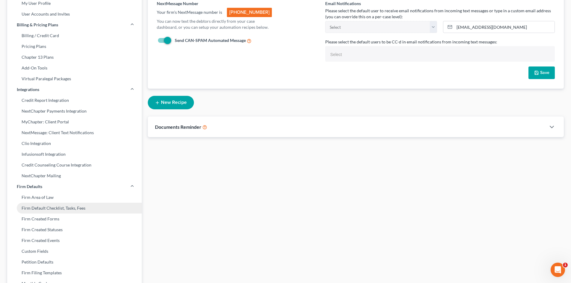
scroll to position [120, 0]
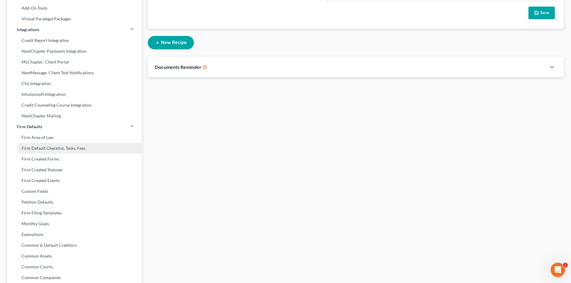
click at [55, 150] on link "Firm Default Checklist, Tasks, Fees" at bounding box center [74, 148] width 135 height 11
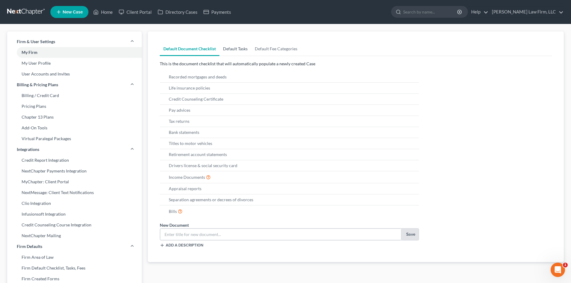
click at [240, 47] on link "Default Tasks" at bounding box center [235, 49] width 32 height 14
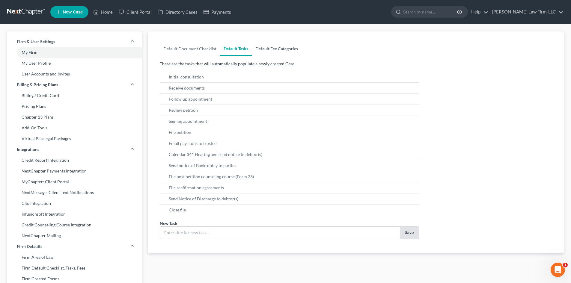
click at [277, 44] on link "Default Fee Categories" at bounding box center [277, 49] width 50 height 14
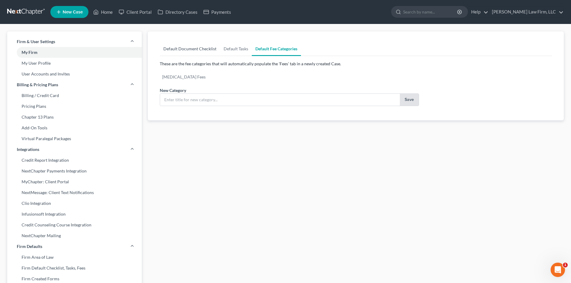
click at [198, 49] on link "Default Document Checklist" at bounding box center [190, 49] width 60 height 14
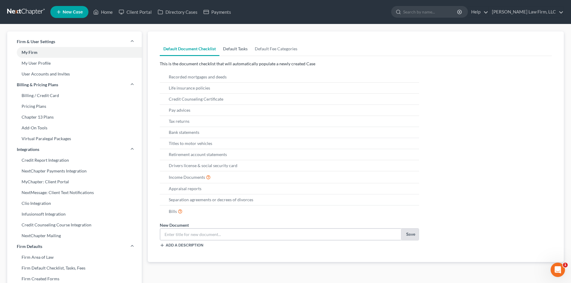
click at [232, 47] on link "Default Tasks" at bounding box center [235, 49] width 32 height 14
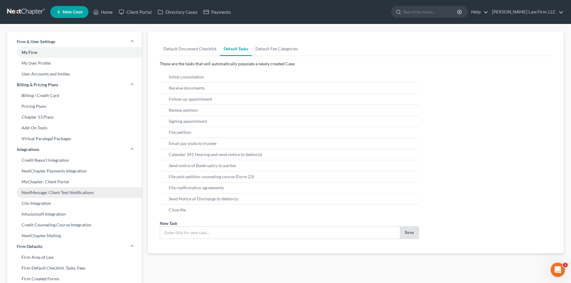
click at [41, 192] on link "NextMessage: Client Text Notifications" at bounding box center [74, 192] width 135 height 11
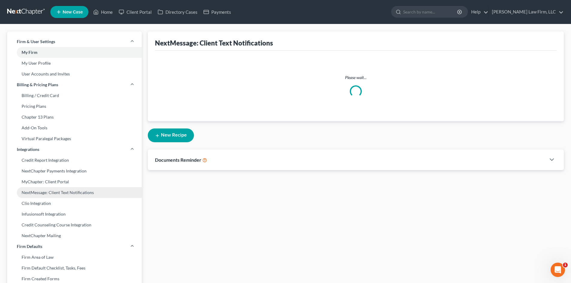
select select
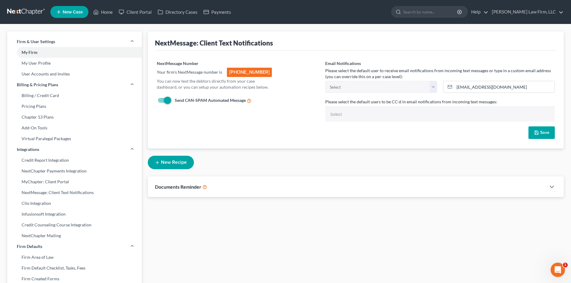
click at [433, 200] on div "Case Type: Bankruptcy Bankruptcy NextMessage: Client Text Notifications NextMes…" at bounding box center [356, 239] width 422 height 416
click at [417, 191] on div "Documents Reminder" at bounding box center [347, 187] width 398 height 21
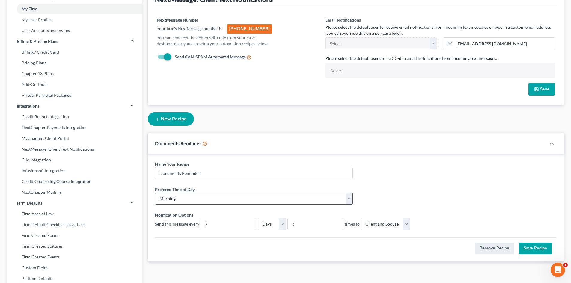
scroll to position [90, 0]
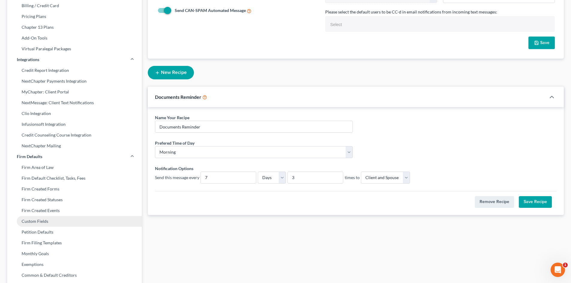
click at [49, 223] on link "Custom Fields" at bounding box center [74, 221] width 135 height 11
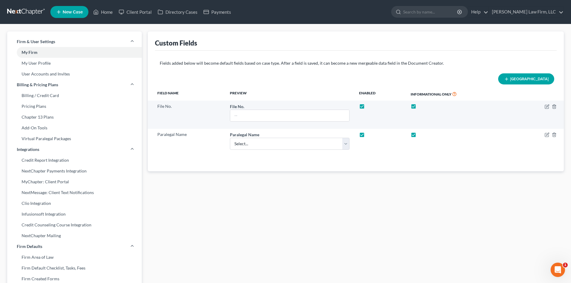
click at [544, 77] on span "[GEOGRAPHIC_DATA]" at bounding box center [529, 79] width 38 height 5
select select "0"
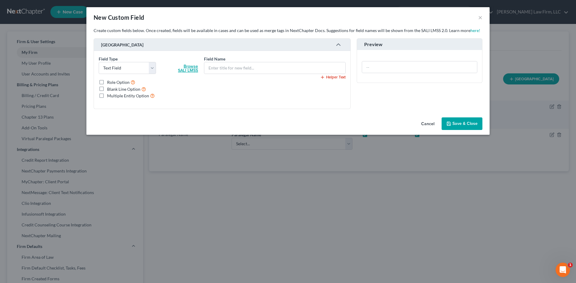
click at [188, 69] on button "Browse SALI LMSS" at bounding box center [188, 68] width 20 height 11
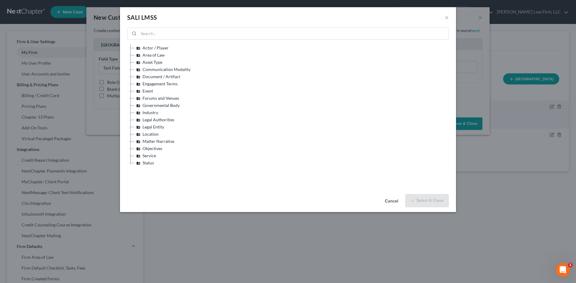
click at [387, 201] on button "Cancel" at bounding box center [391, 201] width 23 height 12
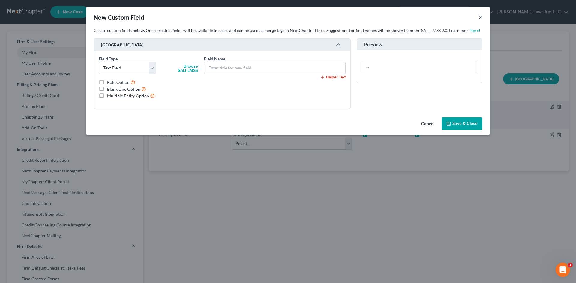
click at [481, 18] on button "×" at bounding box center [480, 17] width 4 height 7
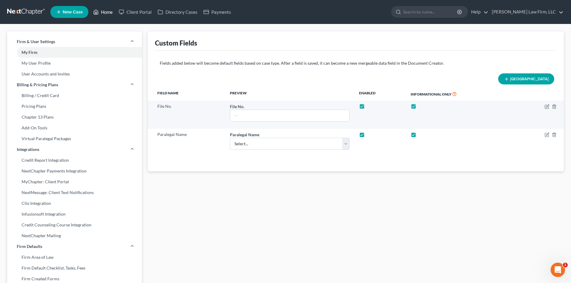
click at [103, 11] on link "Home" at bounding box center [102, 12] width 25 height 11
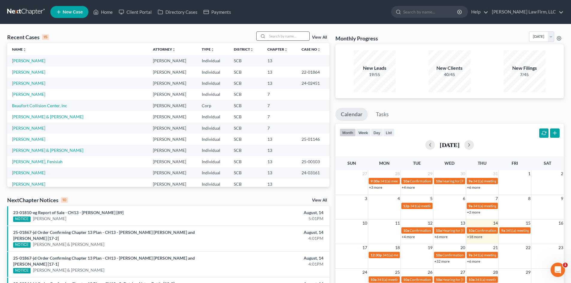
click at [281, 37] on input "search" at bounding box center [288, 36] width 42 height 9
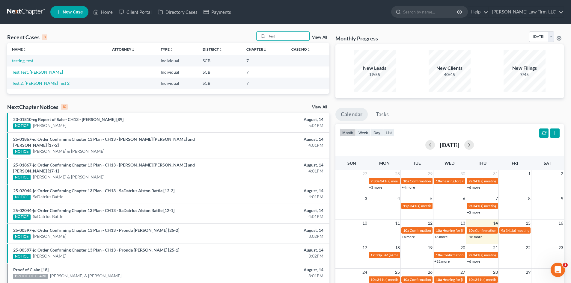
type input "test"
click at [32, 72] on link "Test Test, [PERSON_NAME]" at bounding box center [37, 72] width 51 height 5
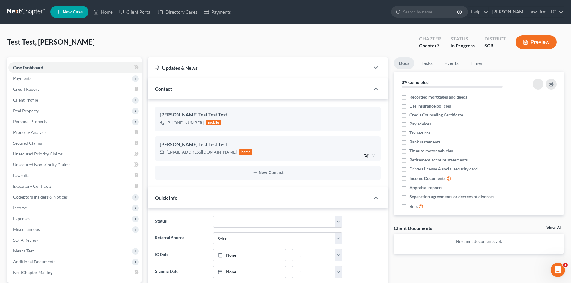
click at [365, 156] on icon "button" at bounding box center [366, 156] width 5 height 5
select select "0"
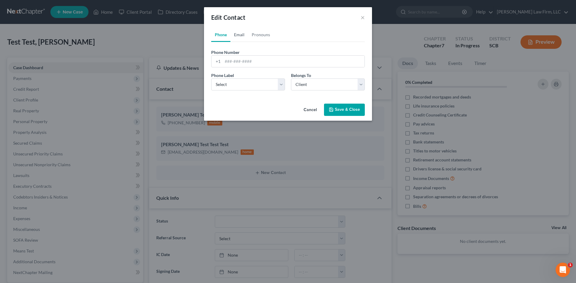
click at [238, 35] on link "Email" at bounding box center [239, 35] width 18 height 14
drag, startPoint x: 270, startPoint y: 61, endPoint x: 224, endPoint y: 64, distance: 46.6
click at [224, 65] on input "[EMAIL_ADDRESS][DOMAIN_NAME]" at bounding box center [293, 61] width 142 height 11
type input "[EMAIL_ADDRESS][DOMAIN_NAME]"
click at [349, 112] on button "Save & Close" at bounding box center [344, 110] width 41 height 13
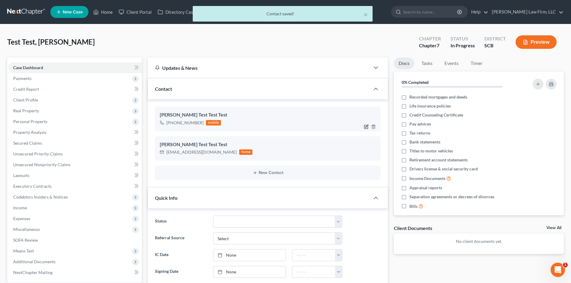
click at [364, 127] on icon "button" at bounding box center [366, 126] width 5 height 5
select select "0"
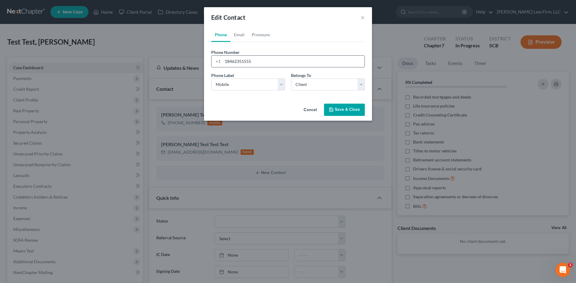
drag, startPoint x: 261, startPoint y: 64, endPoint x: 215, endPoint y: 65, distance: 45.9
click at [215, 65] on div "[PHONE_NUMBER]" at bounding box center [287, 61] width 153 height 12
type input "8436974700"
click at [344, 106] on button "Save & Close" at bounding box center [344, 110] width 41 height 13
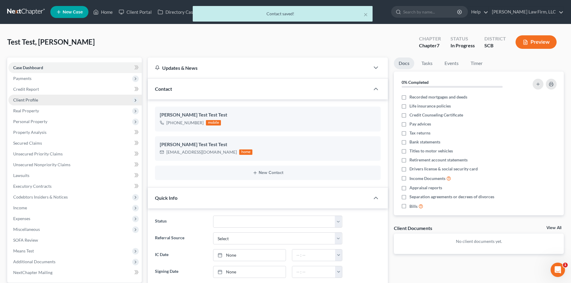
click at [80, 102] on span "Client Profile" at bounding box center [74, 100] width 133 height 11
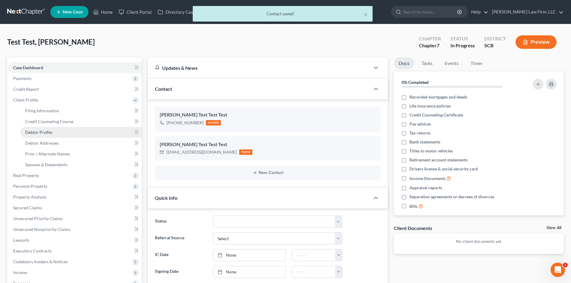
click at [70, 134] on link "Debtor Profile" at bounding box center [80, 132] width 121 height 11
select select "0"
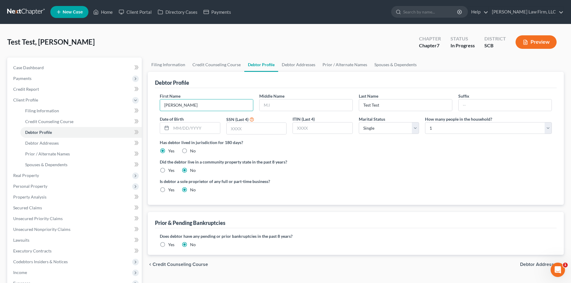
drag, startPoint x: 206, startPoint y: 108, endPoint x: 146, endPoint y: 104, distance: 60.1
click at [146, 104] on div "Filing Information Credit Counseling Course Debtor Profile Debtor Addresses Pri…" at bounding box center [356, 220] width 422 height 325
type input "Testy"
type input "McTestface"
click at [42, 66] on span "Case Dashboard" at bounding box center [28, 67] width 31 height 5
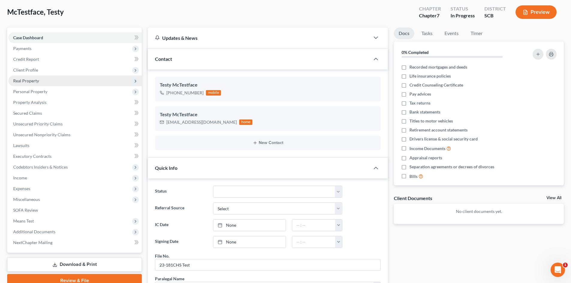
scroll to position [60, 0]
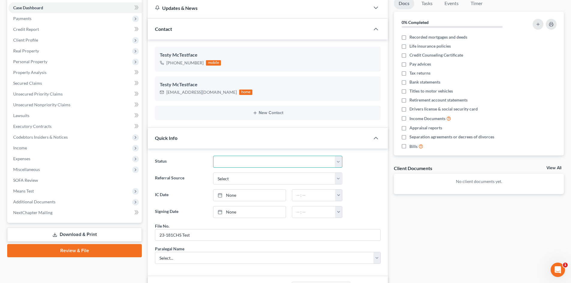
click at [231, 164] on select "Discharged Dismissed Filed In Progress Lead Lost Lead Ready to File To Review W…" at bounding box center [277, 162] width 129 height 12
click at [231, 165] on select "Discharged Dismissed Filed In Progress Lead Lost Lead Ready to File To Review W…" at bounding box center [277, 162] width 129 height 12
click at [231, 182] on select "Select Word Of Mouth Previous Clients Direct Mail Website Google Search Modern …" at bounding box center [277, 179] width 129 height 12
click at [242, 198] on link "None" at bounding box center [249, 195] width 72 height 11
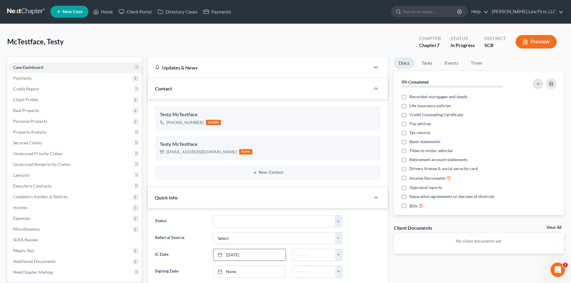
scroll to position [0, 0]
click at [451, 63] on link "Events" at bounding box center [452, 64] width 24 height 12
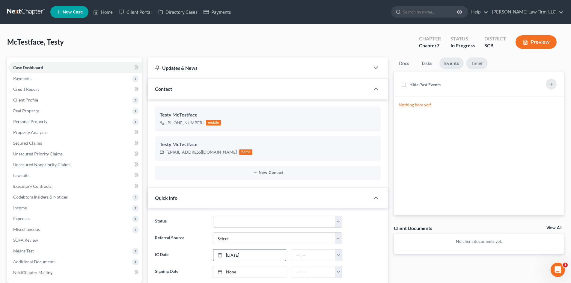
click at [470, 62] on link "Timer" at bounding box center [477, 64] width 22 height 12
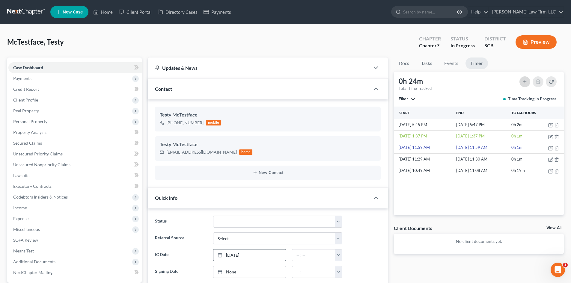
click at [527, 79] on button "button" at bounding box center [525, 81] width 11 height 11
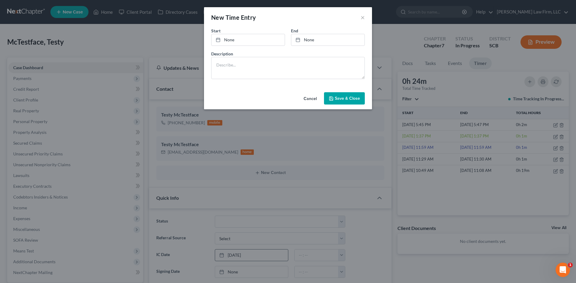
click at [310, 100] on button "Cancel" at bounding box center [310, 99] width 23 height 12
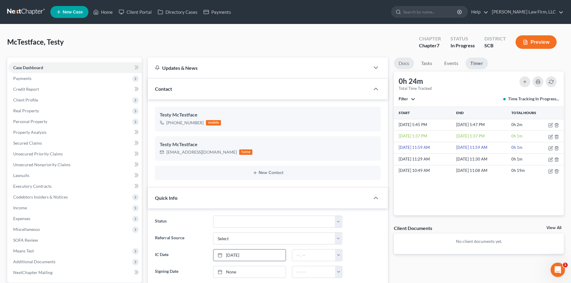
click at [398, 61] on link "Docs" at bounding box center [404, 64] width 20 height 12
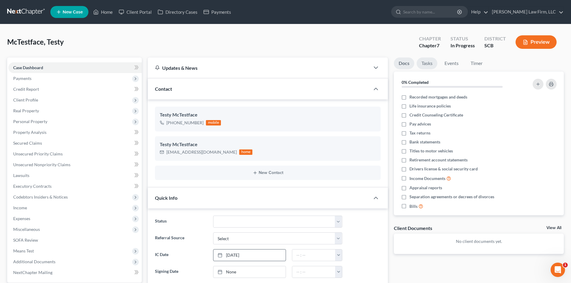
click at [428, 63] on link "Tasks" at bounding box center [427, 64] width 21 height 12
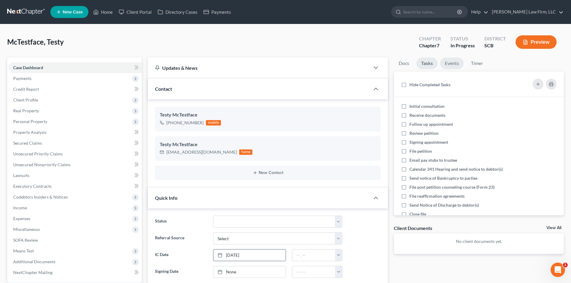
click at [448, 64] on link "Events" at bounding box center [452, 64] width 24 height 12
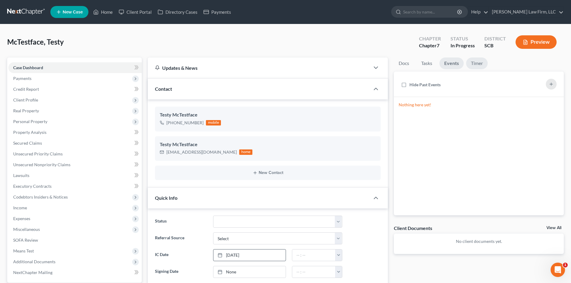
click at [471, 62] on link "Timer" at bounding box center [477, 64] width 22 height 12
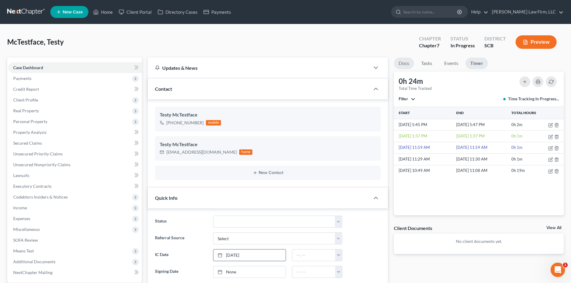
click at [407, 62] on link "Docs" at bounding box center [404, 64] width 20 height 12
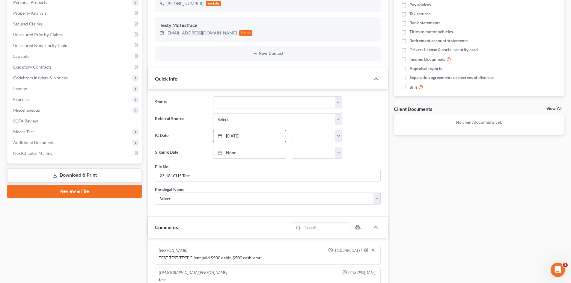
scroll to position [120, 0]
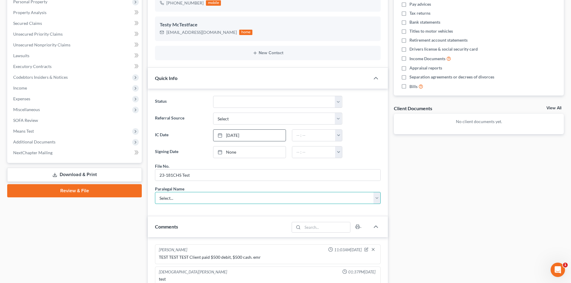
click at [169, 198] on select "Select... Shawnda Engram Mercedes Sawyer Kristi Keen Sirena Starkes" at bounding box center [268, 198] width 226 height 12
select select "0"
click at [155, 192] on select "Select... Shawnda Engram Mercedes Sawyer Kristi Keen Sirena Starkes" at bounding box center [268, 198] width 226 height 12
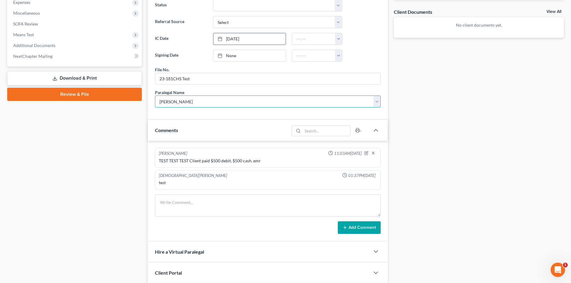
scroll to position [261, 0]
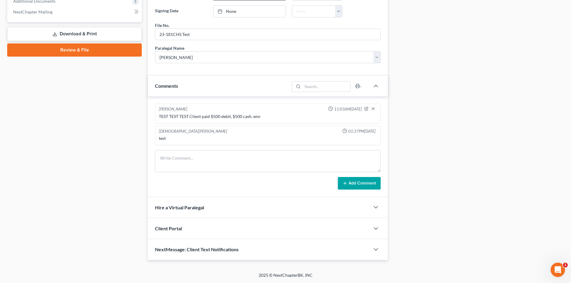
click at [184, 251] on span "NextMessage: Client Text Notifications" at bounding box center [197, 250] width 84 height 6
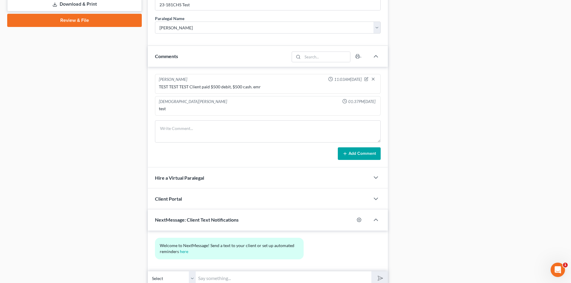
scroll to position [316, 0]
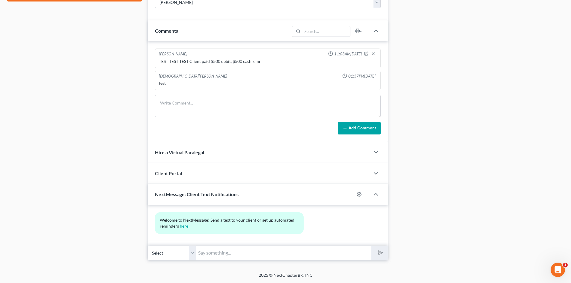
click at [249, 172] on div "Client Portal" at bounding box center [259, 173] width 222 height 21
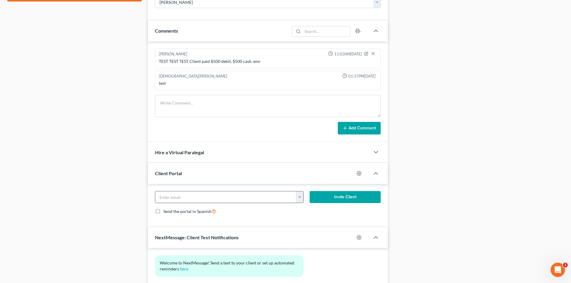
click at [296, 202] on button "button" at bounding box center [299, 197] width 7 height 11
click at [312, 210] on link "[EMAIL_ADDRESS][DOMAIN_NAME]" at bounding box center [337, 210] width 82 height 10
type input "[EMAIL_ADDRESS][DOMAIN_NAME]"
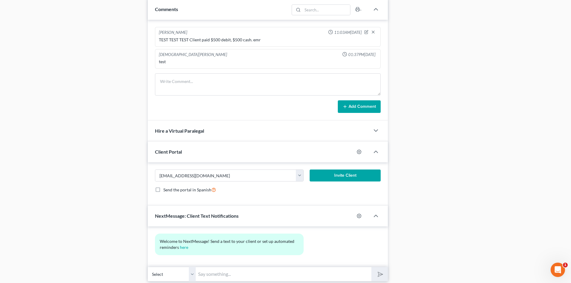
scroll to position [359, 0]
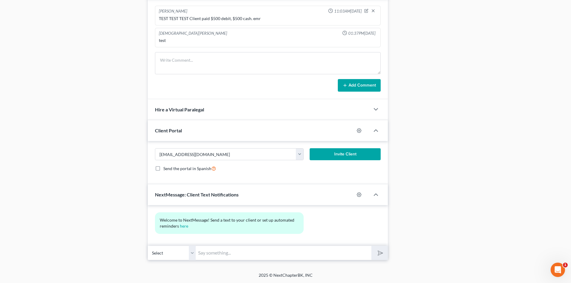
click at [337, 152] on button "Invite Client" at bounding box center [345, 154] width 71 height 12
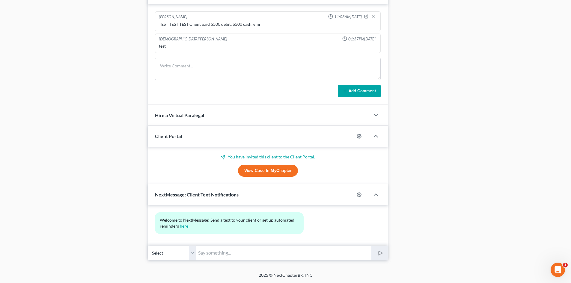
scroll to position [353, 0]
click at [228, 254] on input "text" at bounding box center [284, 253] width 176 height 15
click at [188, 227] on link "here" at bounding box center [184, 226] width 8 height 5
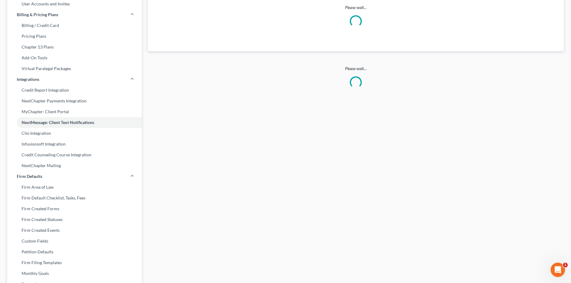
select select "2"
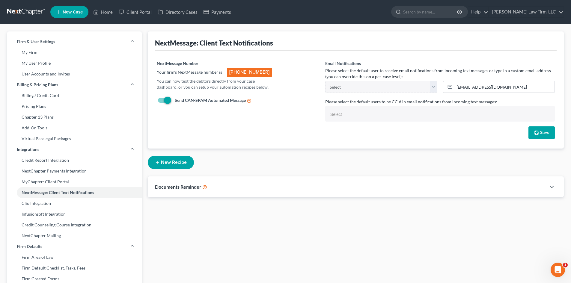
select select
click at [242, 189] on div "Documents Reminder" at bounding box center [347, 187] width 398 height 21
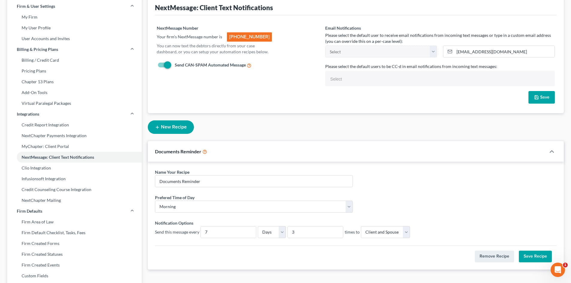
scroll to position [60, 0]
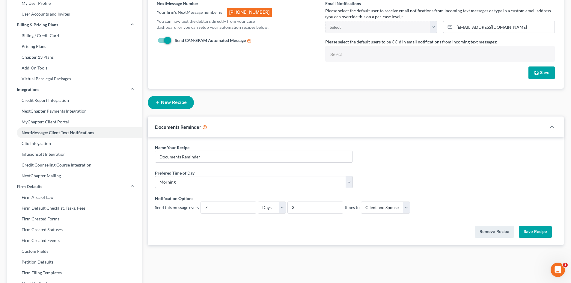
click at [538, 230] on button "Save Recipe" at bounding box center [535, 232] width 33 height 12
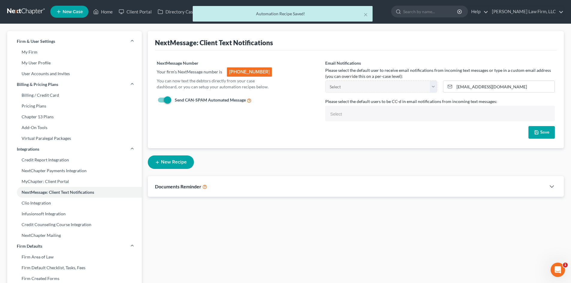
scroll to position [0, 0]
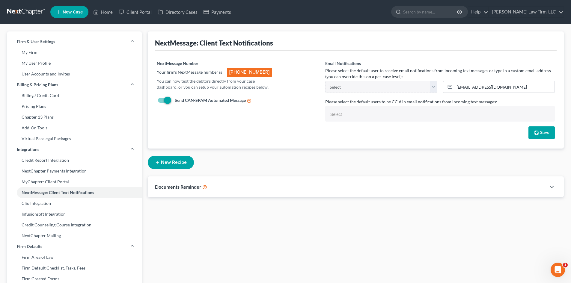
scroll to position [182, 0]
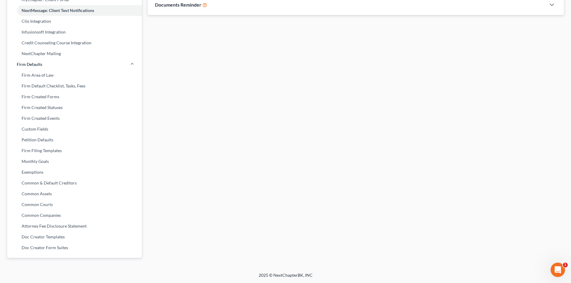
select select "3"
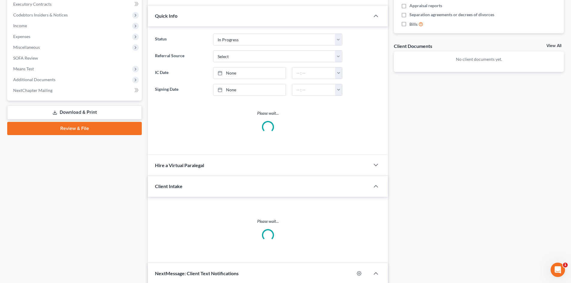
select select "0"
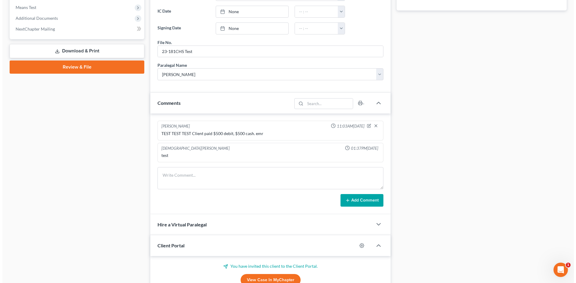
scroll to position [274, 0]
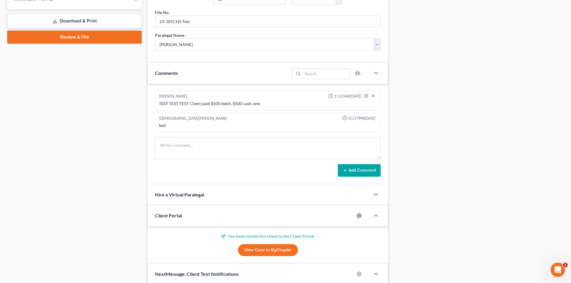
click at [359, 214] on icon "button" at bounding box center [359, 215] width 4 height 4
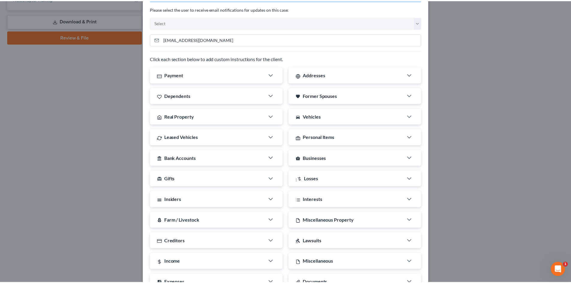
scroll to position [87, 0]
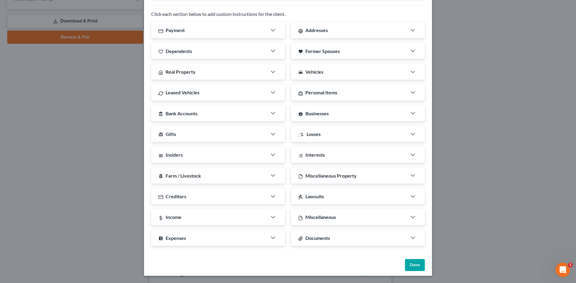
click at [414, 264] on button "Done" at bounding box center [415, 265] width 20 height 12
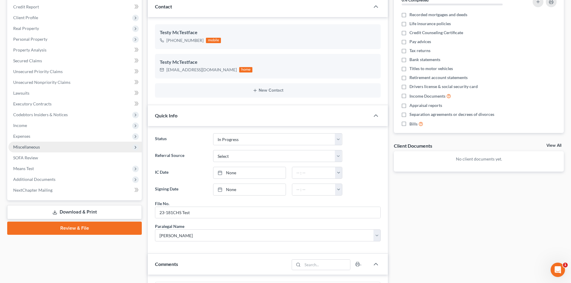
scroll to position [34, 0]
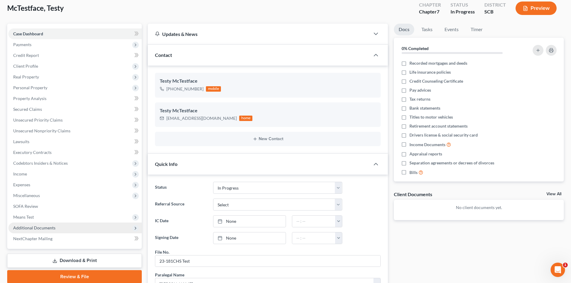
click at [95, 228] on span "Additional Documents" at bounding box center [74, 228] width 133 height 11
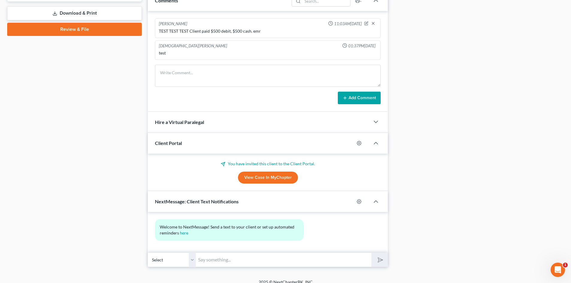
scroll to position [353, 0]
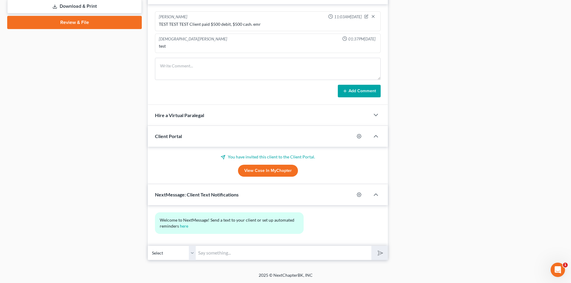
click at [227, 249] on input "text" at bounding box center [284, 253] width 176 height 15
click at [192, 254] on select "Select +1 (843) 697-4700 - Testy McTestface" at bounding box center [172, 253] width 48 height 15
click at [359, 195] on icon "button" at bounding box center [359, 194] width 5 height 5
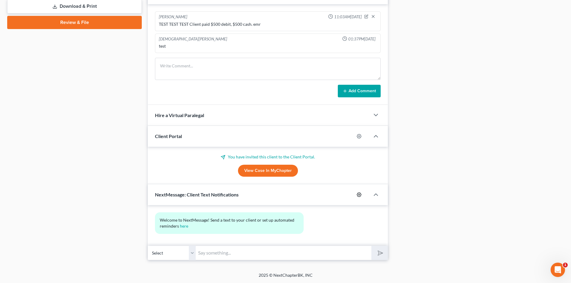
select select
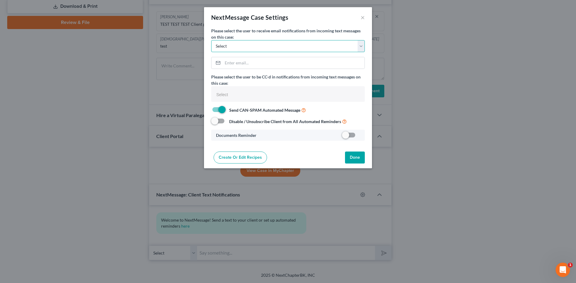
click at [238, 41] on select "Select rm@meredithlawfirm.com eheilig@meredithlawfirm.com kkeen@meredithlawfirm…" at bounding box center [287, 46] width 153 height 12
click at [249, 44] on select "Select rm@meredithlawfirm.com eheilig@meredithlawfirm.com kkeen@meredithlawfirm…" at bounding box center [287, 46] width 153 height 12
click at [241, 64] on input "email" at bounding box center [293, 62] width 142 height 11
click at [352, 135] on span at bounding box center [349, 135] width 14 height 7
click at [353, 133] on span at bounding box center [349, 135] width 14 height 7
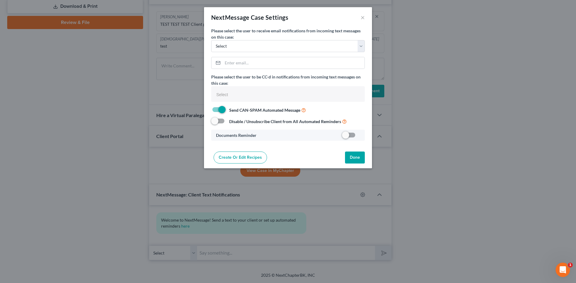
drag, startPoint x: 346, startPoint y: 135, endPoint x: 357, endPoint y: 135, distance: 11.7
click at [357, 135] on div at bounding box center [351, 135] width 18 height 6
click at [352, 136] on span at bounding box center [349, 135] width 14 height 7
click at [272, 47] on select "Select rm@meredithlawfirm.com eheilig@meredithlawfirm.com kkeen@meredithlawfirm…" at bounding box center [287, 46] width 153 height 12
select select "0"
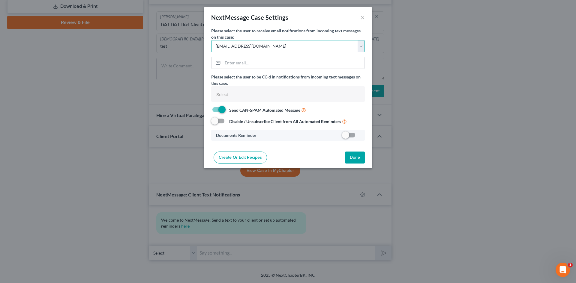
click at [211, 40] on select "Select rm@meredithlawfirm.com eheilig@meredithlawfirm.com kkeen@meredithlawfirm…" at bounding box center [287, 46] width 153 height 12
click at [277, 48] on select "Select rm@meredithlawfirm.com eheilig@meredithlawfirm.com kkeen@meredithlawfirm…" at bounding box center [287, 46] width 153 height 12
click at [263, 63] on input "email" at bounding box center [293, 62] width 142 height 11
type input "[EMAIL_ADDRESS][DOMAIN_NAME]"
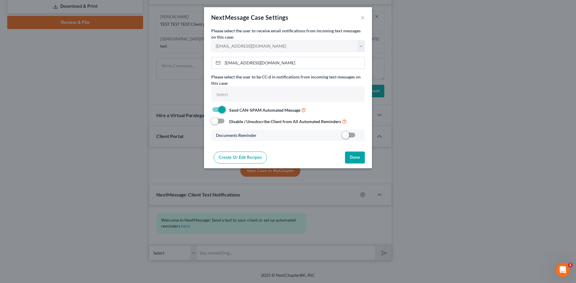
click at [351, 136] on span at bounding box center [349, 135] width 14 height 7
drag, startPoint x: 344, startPoint y: 137, endPoint x: 361, endPoint y: 135, distance: 16.3
click at [361, 135] on div at bounding box center [338, 135] width 50 height 6
click at [278, 136] on div "Documents Reminder" at bounding box center [263, 135] width 100 height 6
click at [360, 137] on label at bounding box center [360, 137] width 0 height 0
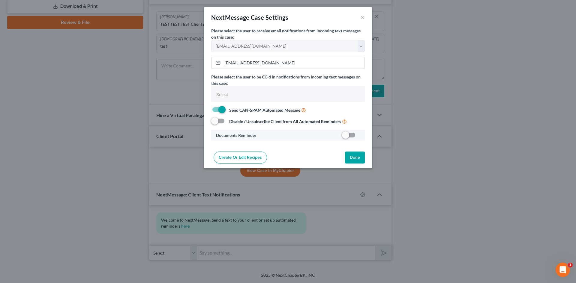
click at [362, 136] on input "checkbox" at bounding box center [364, 134] width 4 height 4
checkbox input "true"
click at [350, 156] on button "Done" at bounding box center [355, 158] width 20 height 12
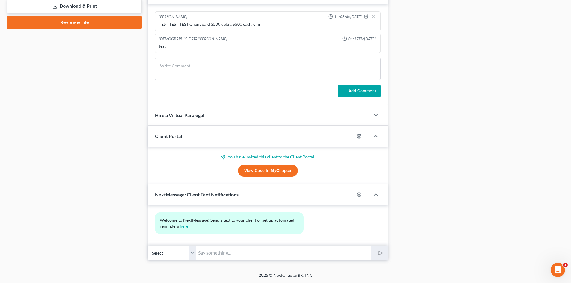
click at [250, 229] on div "Welcome to NextMessage! Send a text to your client or set up automated reminder…" at bounding box center [229, 223] width 139 height 12
click at [260, 258] on input "text" at bounding box center [284, 253] width 176 height 15
type input "Good evening Testy!"
click at [371, 246] on button "submit" at bounding box center [379, 253] width 16 height 14
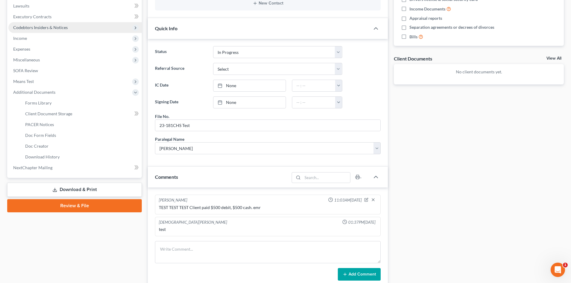
scroll to position [240, 0]
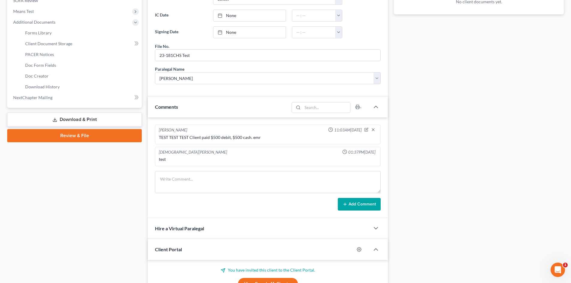
click at [357, 219] on div "Hire a Virtual Paralegal" at bounding box center [259, 228] width 222 height 21
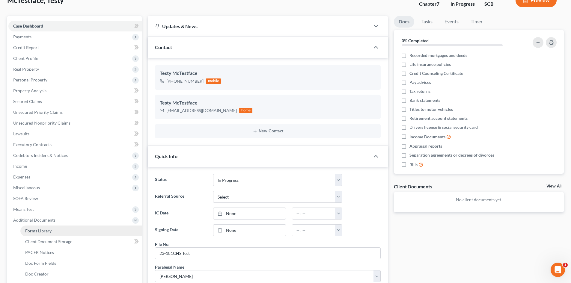
scroll to position [0, 0]
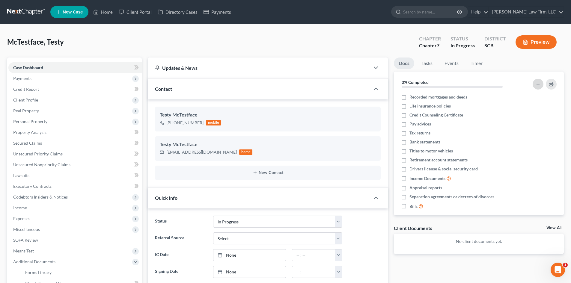
click at [538, 83] on icon "button" at bounding box center [538, 84] width 5 height 5
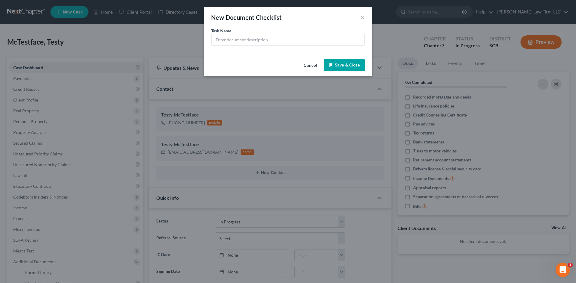
click at [310, 62] on button "Cancel" at bounding box center [310, 66] width 23 height 12
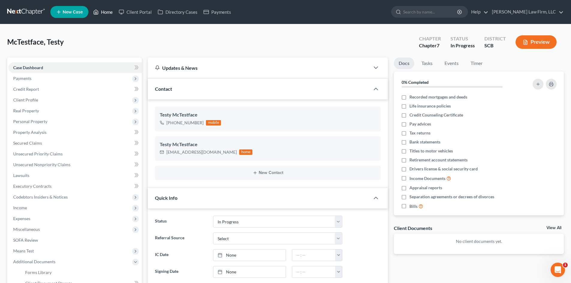
click at [106, 10] on link "Home" at bounding box center [102, 12] width 25 height 11
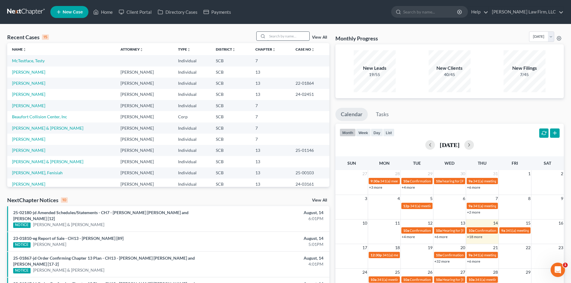
click at [291, 37] on input "search" at bounding box center [288, 36] width 42 height 9
click at [23, 73] on link "[PERSON_NAME]" at bounding box center [28, 72] width 33 height 5
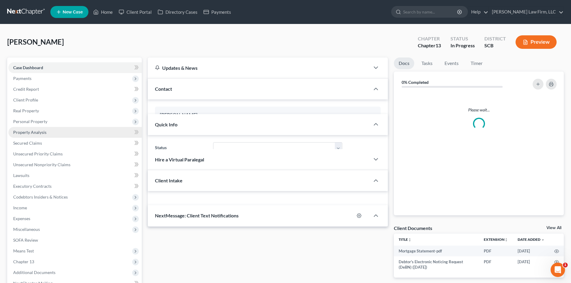
select select "0"
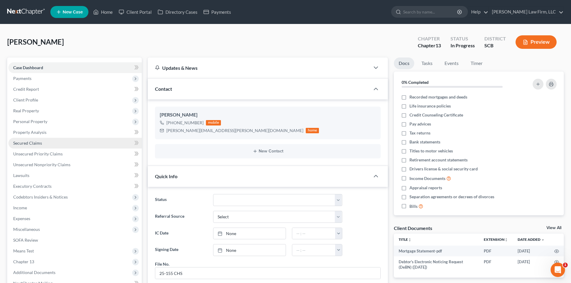
scroll to position [307, 0]
click at [55, 142] on link "Secured Claims" at bounding box center [74, 143] width 133 height 11
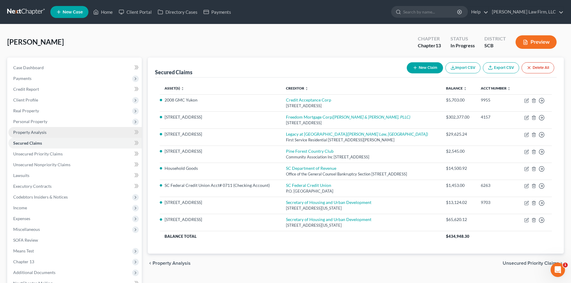
click at [49, 133] on link "Property Analysis" at bounding box center [74, 132] width 133 height 11
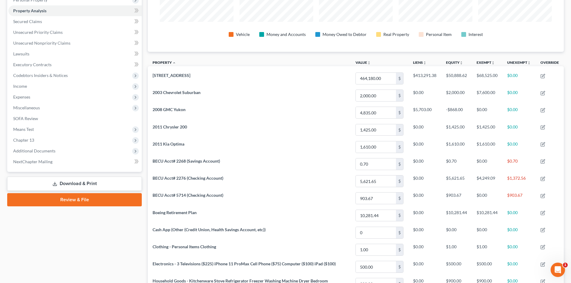
scroll to position [62, 0]
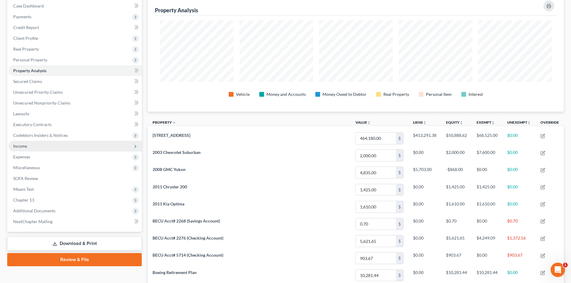
click at [39, 145] on span "Income" at bounding box center [74, 146] width 133 height 11
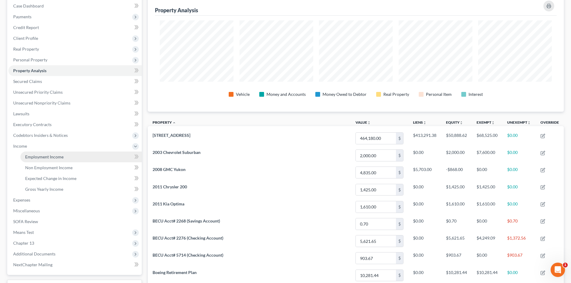
click at [46, 155] on span "Employment Income" at bounding box center [44, 156] width 38 height 5
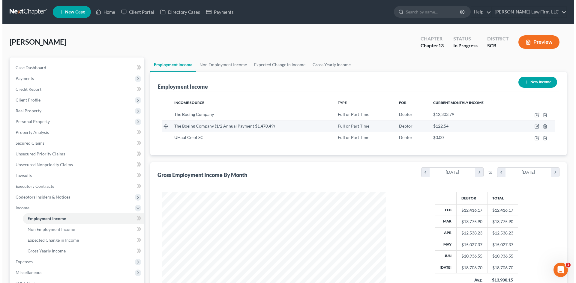
scroll to position [112, 236]
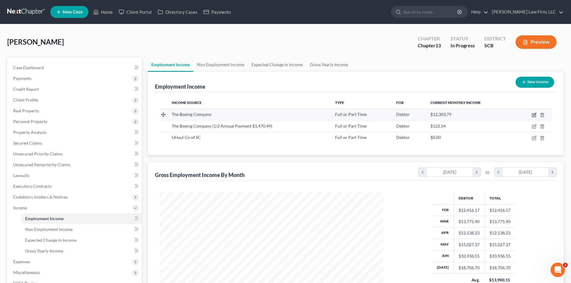
click at [536, 116] on icon "button" at bounding box center [534, 115] width 5 height 5
select select "0"
select select "50"
select select "2"
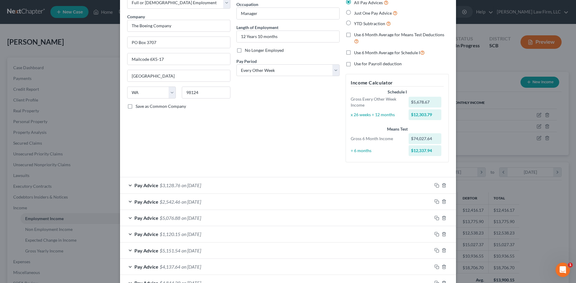
scroll to position [0, 0]
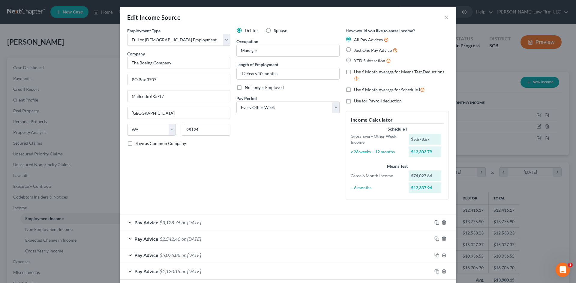
click at [354, 90] on label "Use 6 Month Average for Schedule I" at bounding box center [389, 89] width 71 height 7
click at [356, 90] on input "Use 6 Month Average for Schedule I" at bounding box center [358, 88] width 4 height 4
checkbox input "true"
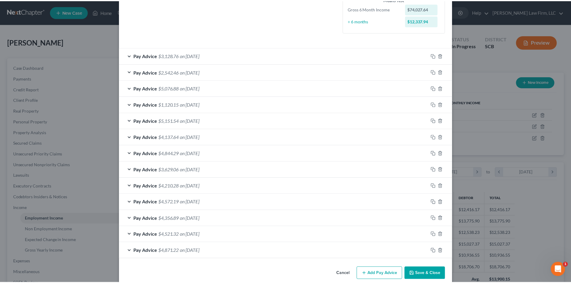
scroll to position [176, 0]
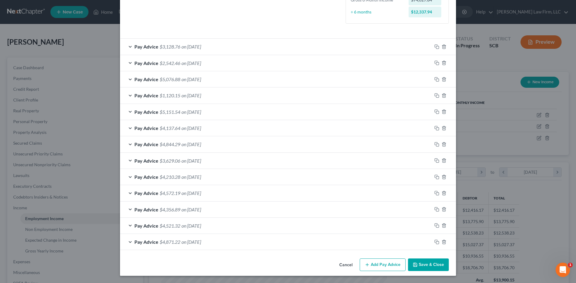
click at [433, 265] on button "Save & Close" at bounding box center [428, 265] width 41 height 13
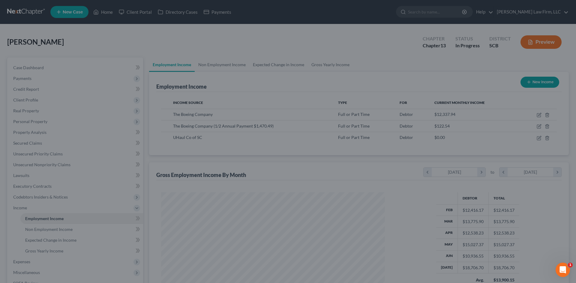
scroll to position [299680, 299556]
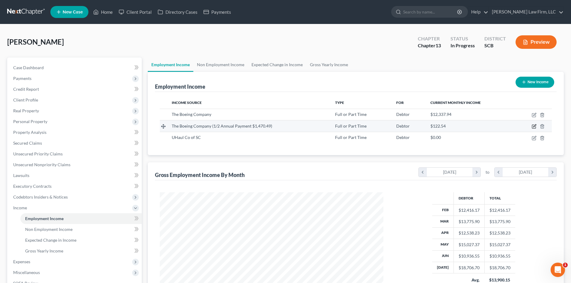
click at [535, 127] on icon "button" at bounding box center [534, 126] width 5 height 5
select select "0"
select select "50"
select select "0"
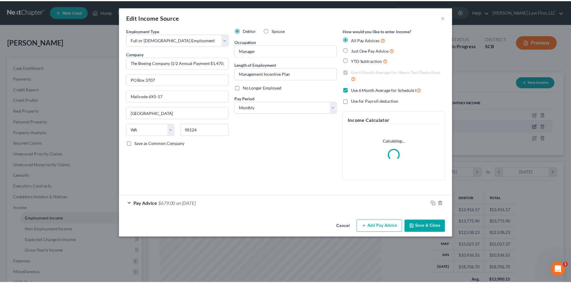
scroll to position [113, 238]
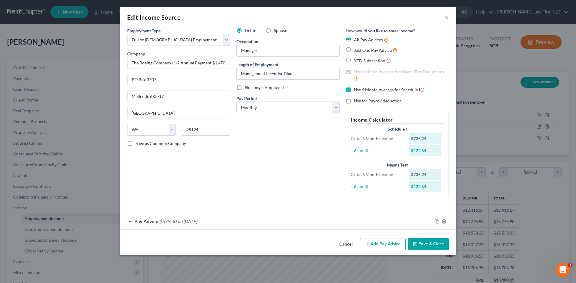
click at [348, 244] on button "Cancel" at bounding box center [345, 245] width 23 height 12
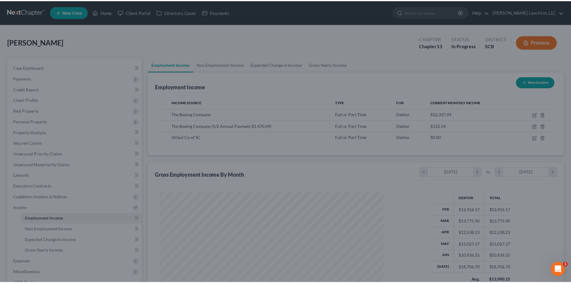
scroll to position [0, 0]
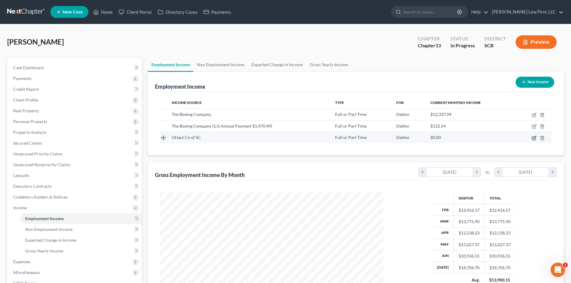
click at [533, 139] on icon "button" at bounding box center [534, 138] width 5 height 5
select select "0"
select select "42"
select select "2"
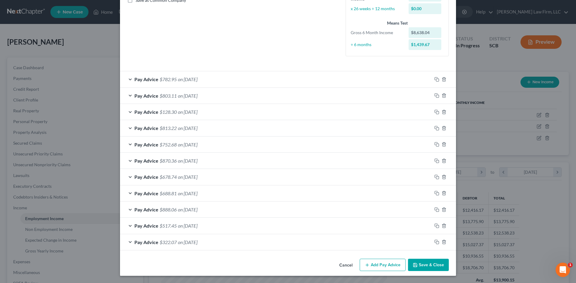
click at [341, 267] on button "Cancel" at bounding box center [345, 266] width 23 height 12
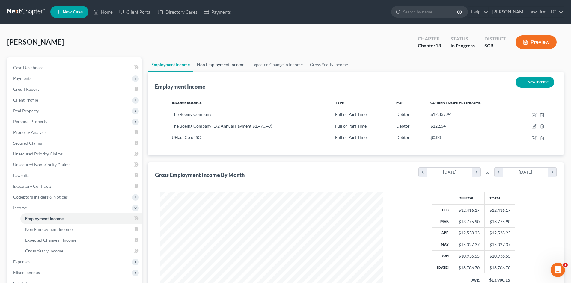
click at [220, 68] on link "Non Employment Income" at bounding box center [220, 65] width 55 height 14
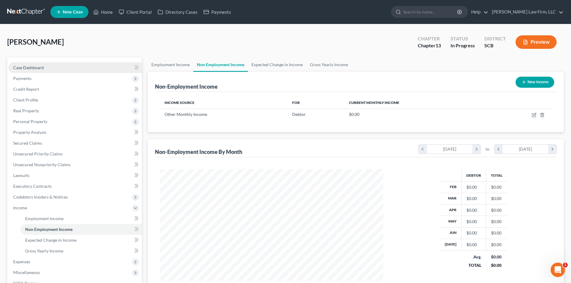
click at [53, 66] on link "Case Dashboard" at bounding box center [74, 67] width 133 height 11
select select "0"
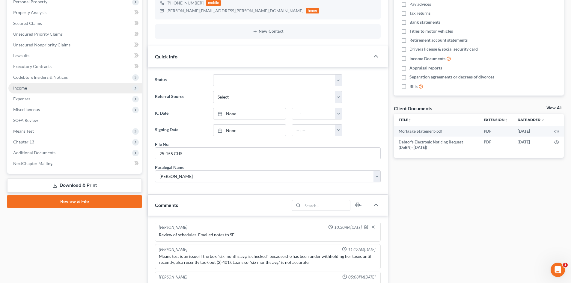
click at [29, 84] on span "Income" at bounding box center [74, 88] width 133 height 11
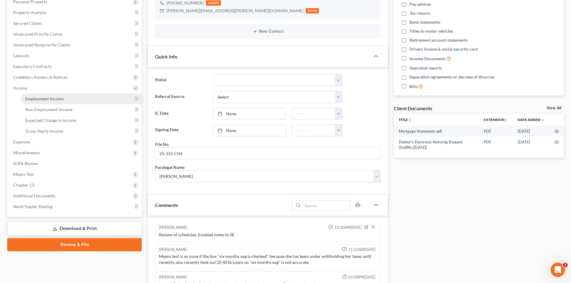
click at [50, 100] on span "Employment Income" at bounding box center [44, 98] width 38 height 5
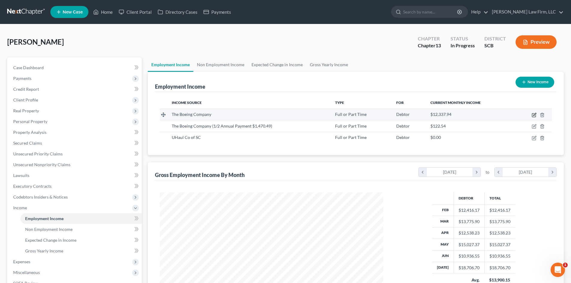
click at [535, 115] on icon "button" at bounding box center [534, 115] width 5 height 5
select select "0"
select select "50"
select select "2"
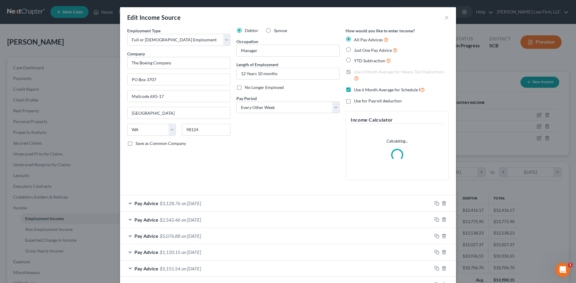
click at [354, 90] on label "Use 6 Month Average for Schedule I" at bounding box center [389, 89] width 71 height 7
click at [356, 90] on input "Use 6 Month Average for Schedule I" at bounding box center [358, 88] width 4 height 4
checkbox input "false"
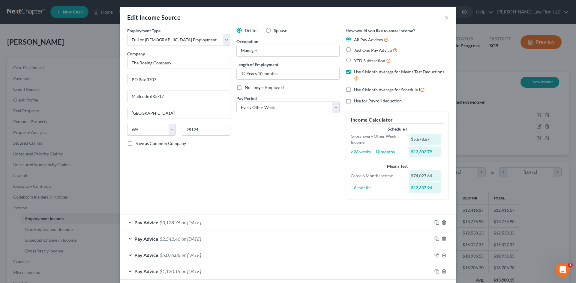
click at [354, 71] on label "Use 6 Month Average for Means Test Deductions" at bounding box center [401, 75] width 95 height 13
click at [356, 71] on input "Use 6 Month Average for Means Test Deductions" at bounding box center [358, 71] width 4 height 4
checkbox input "false"
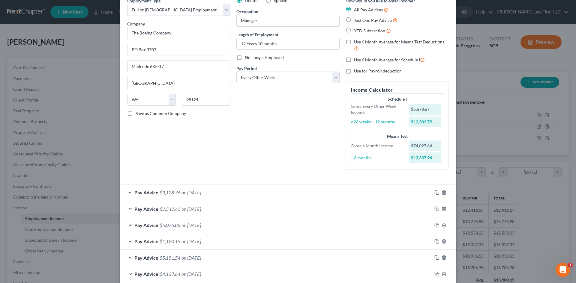
click at [274, 194] on div "Pay Advice $3,128.76 on 07/31/2025" at bounding box center [276, 193] width 312 height 16
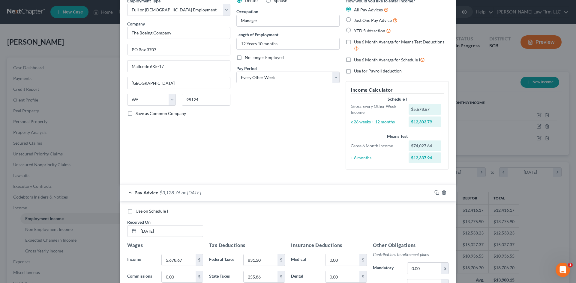
click at [274, 194] on div "Pay Advice $3,128.76 on 07/31/2025" at bounding box center [276, 193] width 312 height 16
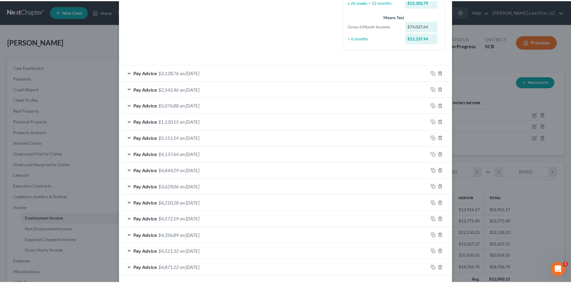
scroll to position [176, 0]
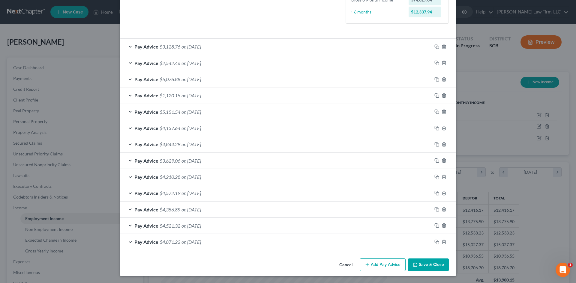
click at [420, 265] on button "Save & Close" at bounding box center [428, 265] width 41 height 13
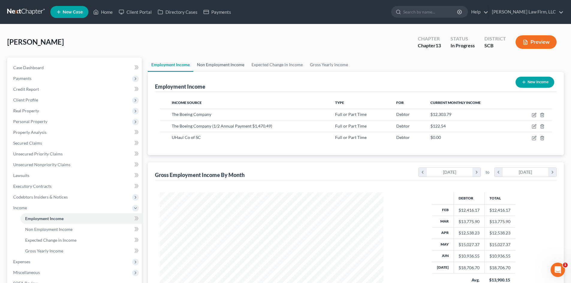
click at [222, 64] on link "Non Employment Income" at bounding box center [220, 65] width 55 height 14
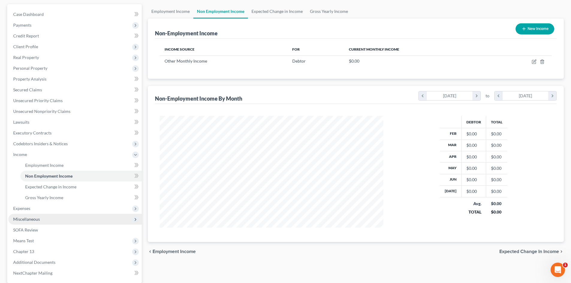
scroll to position [90, 0]
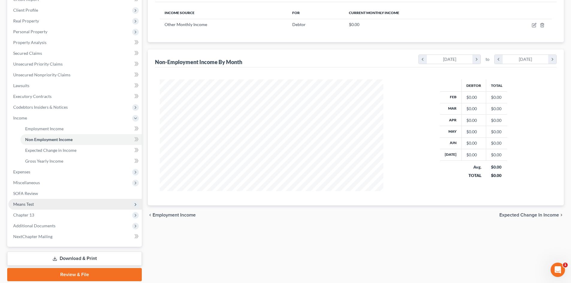
click at [48, 202] on span "Means Test" at bounding box center [74, 204] width 133 height 11
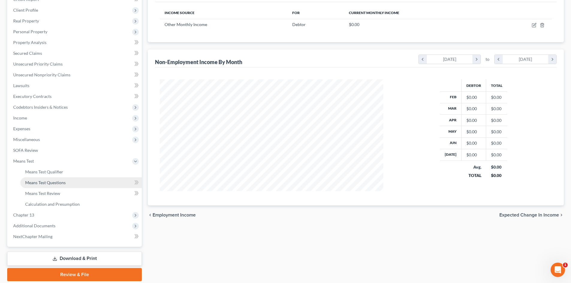
click at [55, 184] on span "Means Test Questions" at bounding box center [45, 182] width 40 height 5
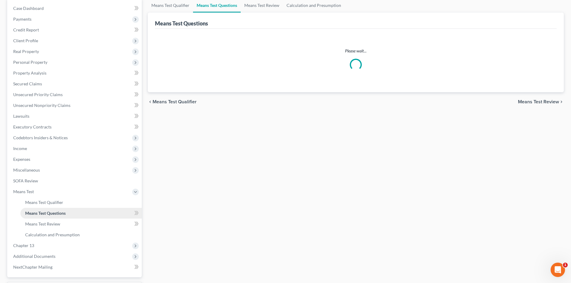
scroll to position [7, 0]
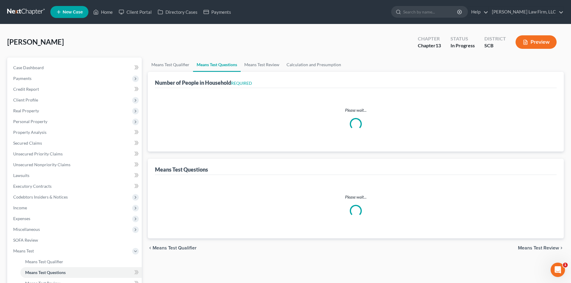
select select "0"
select select "60"
select select "1"
select select "60"
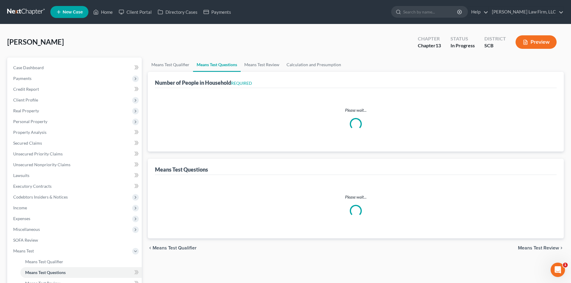
select select "0"
select select "60"
select select "0"
select select "60"
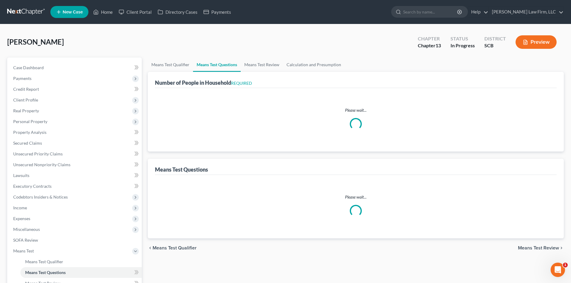
select select "0"
select select "60"
select select "0"
select select "60"
select select "3"
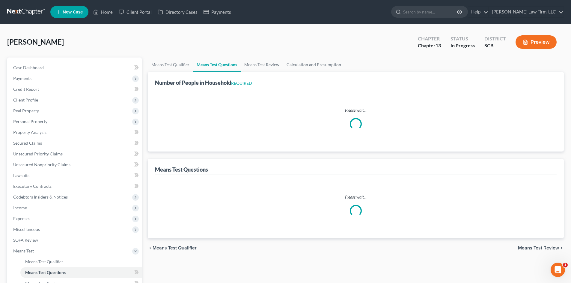
select select "5"
select select "0"
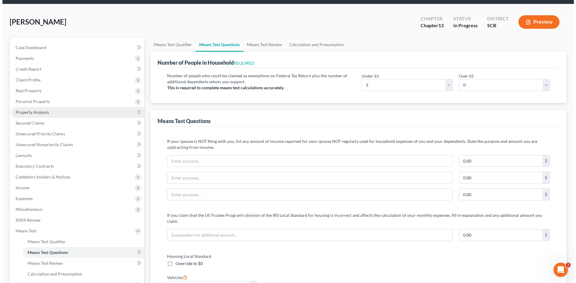
scroll to position [0, 0]
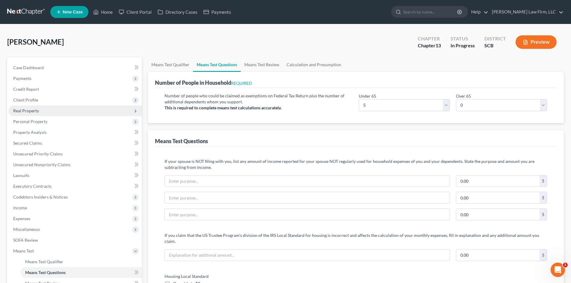
click at [43, 111] on span "Real Property" at bounding box center [74, 111] width 133 height 11
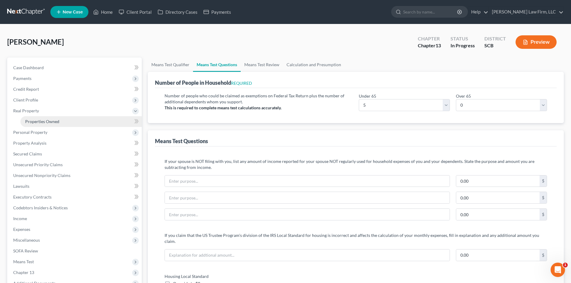
click at [46, 118] on link "Properties Owned" at bounding box center [80, 121] width 121 height 11
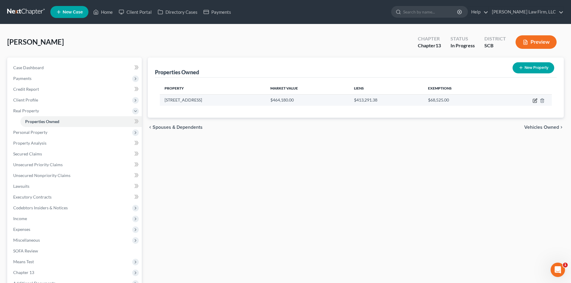
click at [533, 98] on icon "button" at bounding box center [535, 100] width 5 height 5
select select "42"
select select "0"
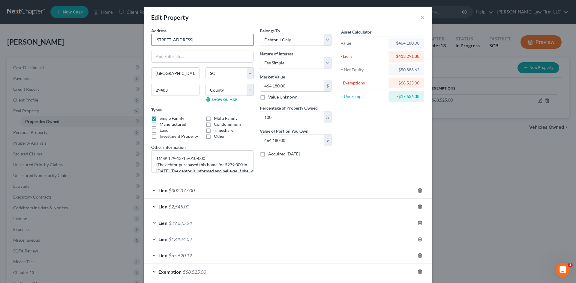
click at [164, 40] on input "106 Agusta Court" at bounding box center [202, 39] width 102 height 11
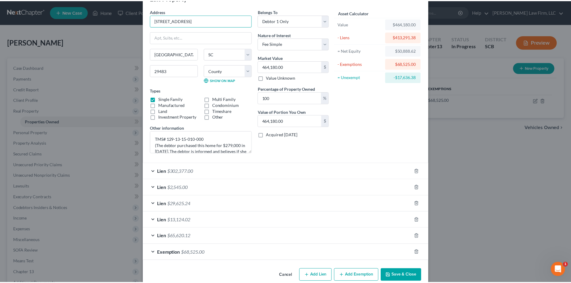
scroll to position [30, 0]
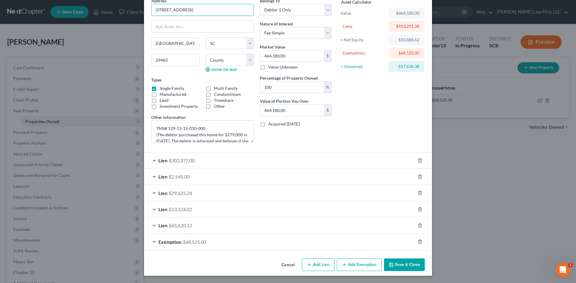
type input "106 Augusta Court"
click at [403, 266] on button "Save & Close" at bounding box center [404, 265] width 41 height 13
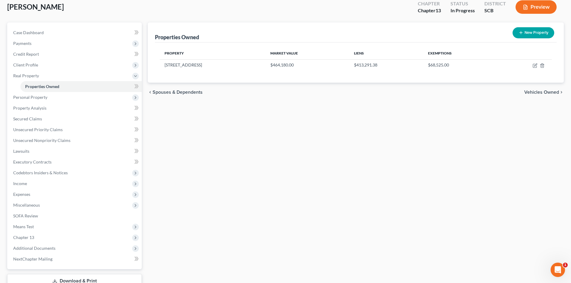
scroll to position [0, 0]
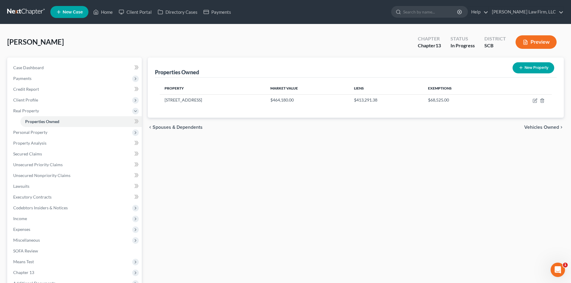
click at [542, 35] on button "Preview" at bounding box center [536, 41] width 41 height 13
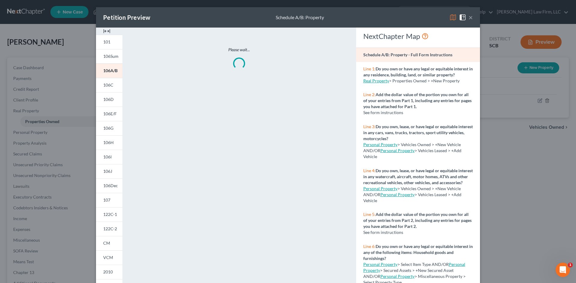
click at [103, 31] on img at bounding box center [106, 31] width 7 height 7
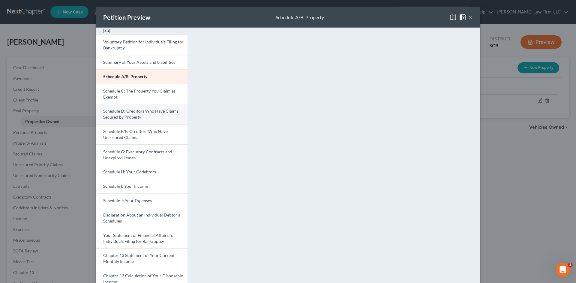
click at [138, 110] on span "Schedule D: Creditors Who Have Claims Secured by Property" at bounding box center [140, 114] width 75 height 11
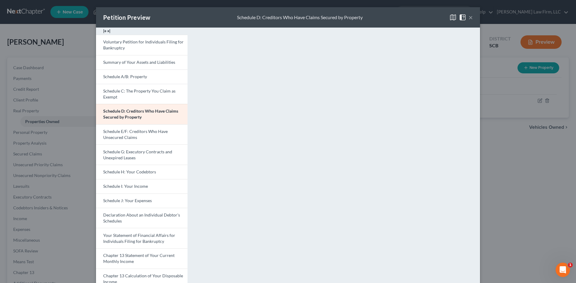
click at [466, 16] on span at bounding box center [464, 16] width 10 height 5
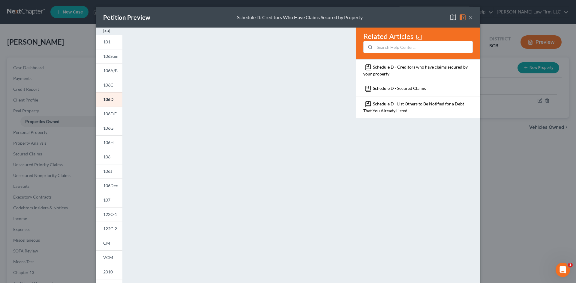
click at [469, 16] on button "×" at bounding box center [470, 17] width 4 height 7
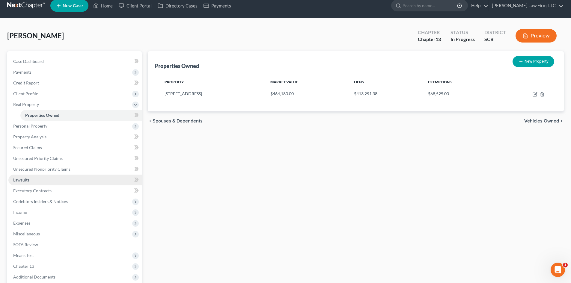
scroll to position [79, 0]
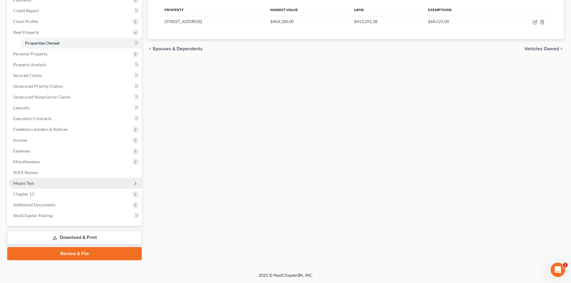
click at [57, 183] on span "Means Test" at bounding box center [74, 183] width 133 height 11
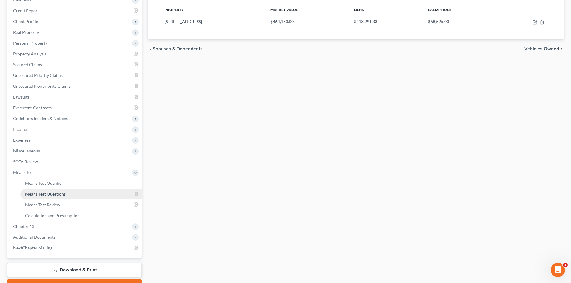
click at [65, 192] on span "Means Test Questions" at bounding box center [45, 194] width 40 height 5
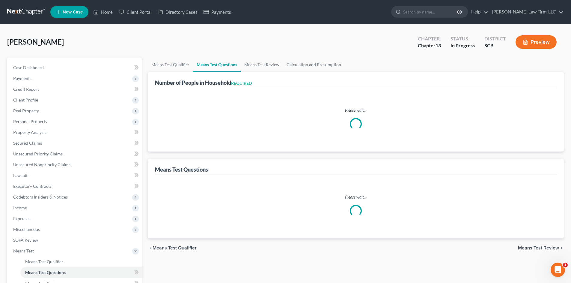
select select "0"
select select "60"
select select "1"
select select "60"
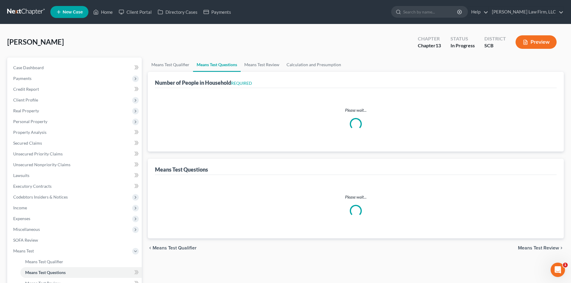
select select "0"
select select "60"
select select "0"
select select "60"
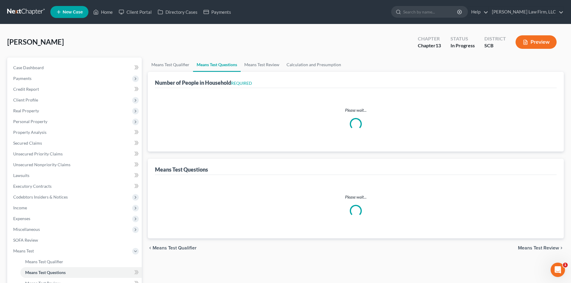
select select "0"
select select "60"
select select "0"
select select "60"
select select "3"
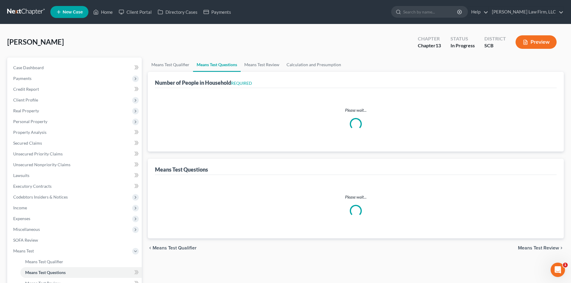
select select "5"
select select "0"
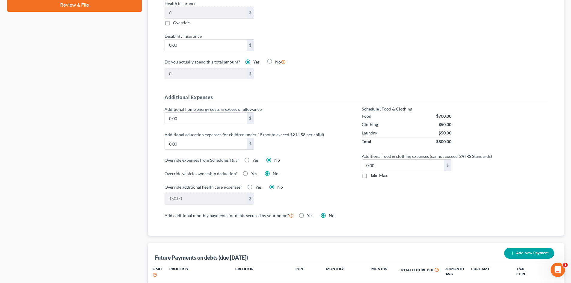
scroll to position [510, 0]
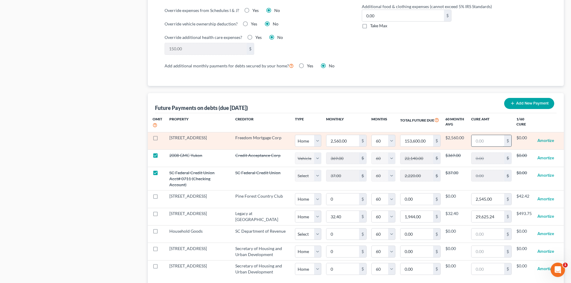
drag, startPoint x: 492, startPoint y: 134, endPoint x: 489, endPoint y: 136, distance: 3.8
click at [490, 135] on input "text" at bounding box center [488, 140] width 33 height 11
paste input "34,952.29"
type input "34,952.29"
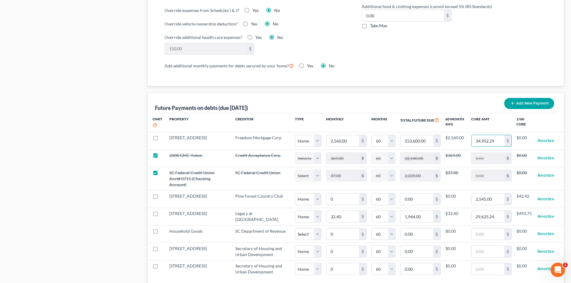
select select "0"
select select "60"
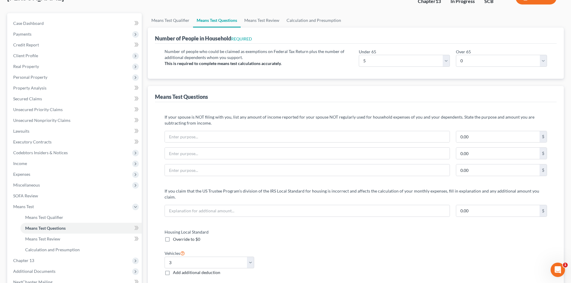
scroll to position [0, 0]
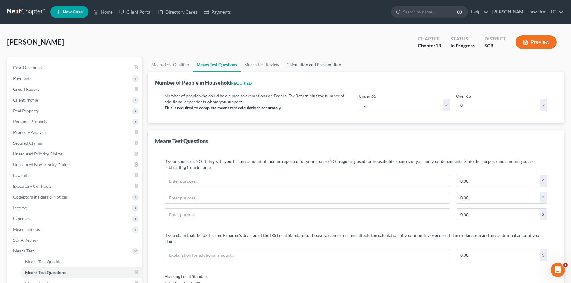
click at [302, 65] on link "Calculation and Presumption" at bounding box center [314, 65] width 62 height 14
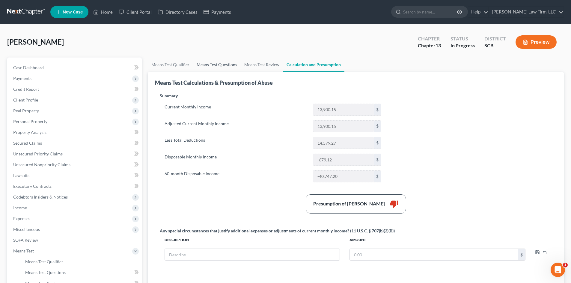
click at [205, 63] on link "Means Test Questions" at bounding box center [217, 65] width 48 height 14
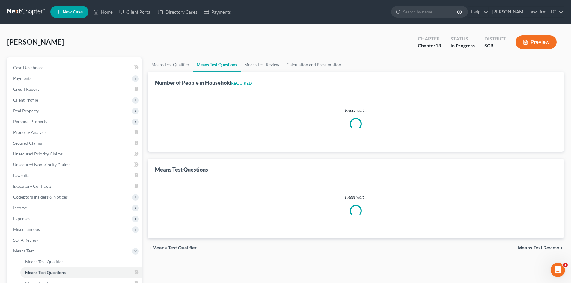
select select "0"
select select "60"
select select "1"
select select "60"
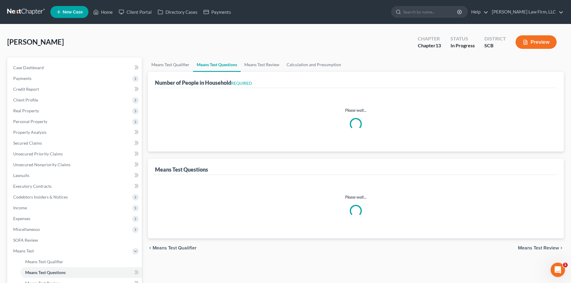
select select "0"
select select "60"
select select "0"
select select "60"
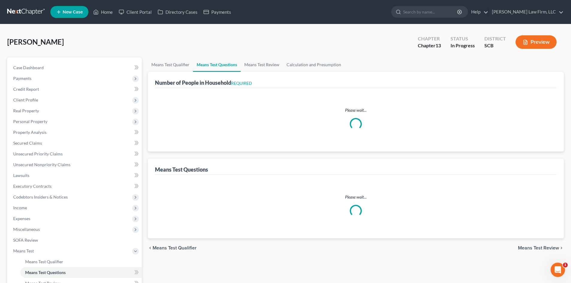
select select "0"
select select "60"
select select "0"
select select "60"
select select "5"
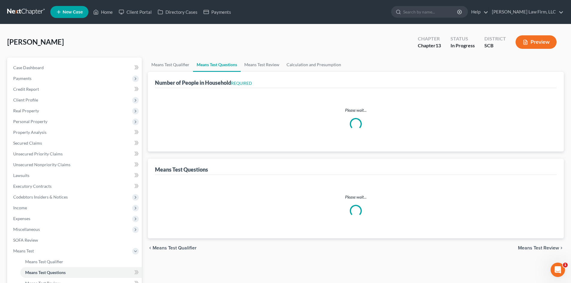
select select "0"
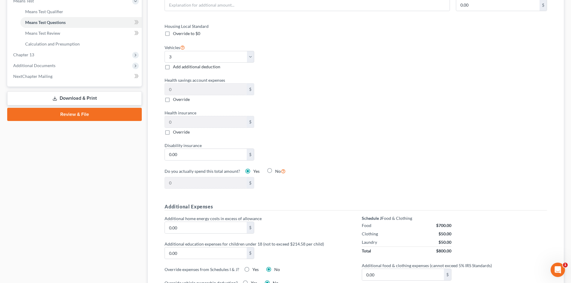
scroll to position [240, 0]
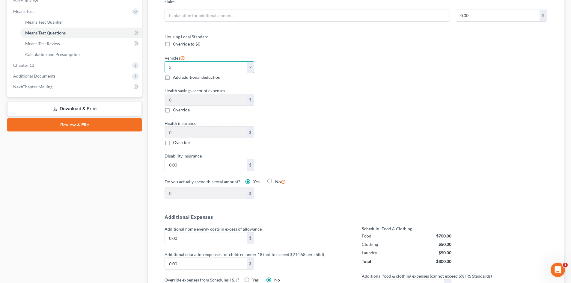
click at [195, 63] on select "Select 0 1 2 3 4 5" at bounding box center [210, 67] width 90 height 12
select select "1"
click at [165, 61] on select "Select 0 1 2 3 4 5" at bounding box center [210, 67] width 90 height 12
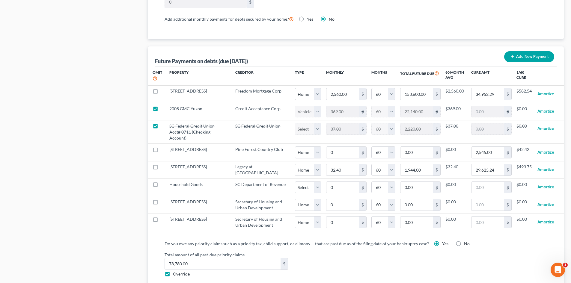
scroll to position [600, 0]
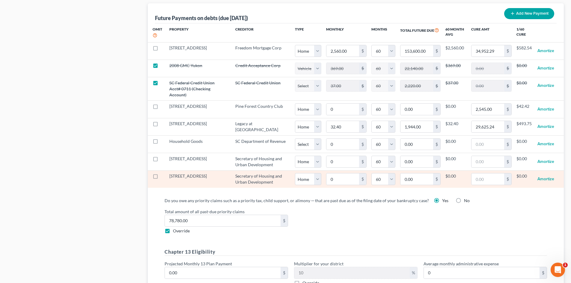
click at [161, 178] on label at bounding box center [161, 178] width 0 height 0
click at [163, 173] on input "checkbox" at bounding box center [165, 175] width 4 height 4
checkbox input "true"
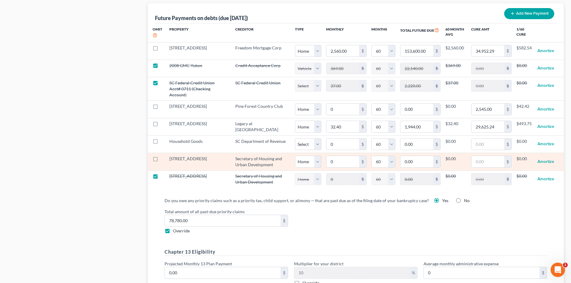
click at [161, 160] on label at bounding box center [161, 160] width 0 height 0
click at [163, 156] on input "checkbox" at bounding box center [165, 158] width 4 height 4
checkbox input "true"
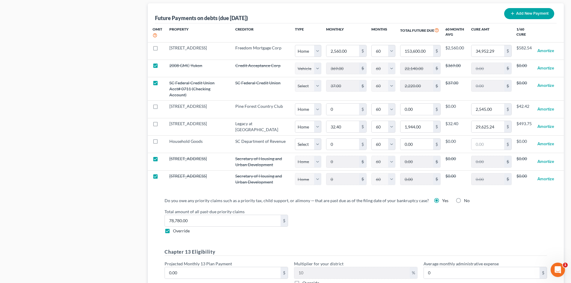
select select "0"
select select "60"
select select "0"
select select "60"
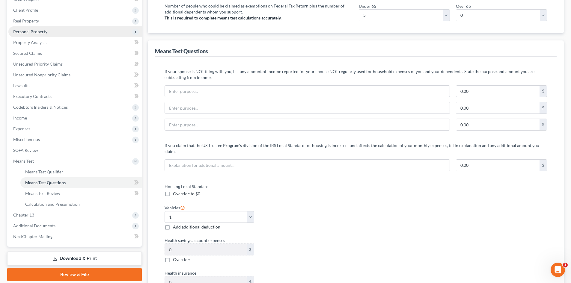
scroll to position [30, 0]
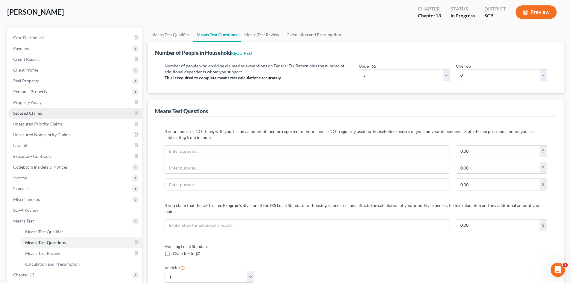
click at [37, 110] on link "Secured Claims" at bounding box center [74, 113] width 133 height 11
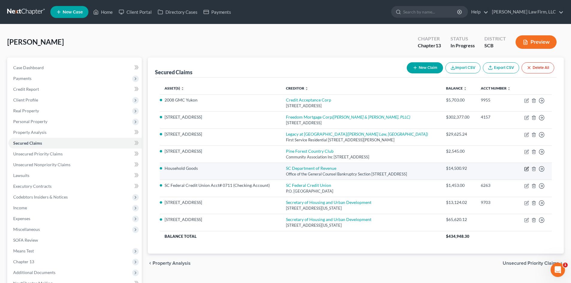
click at [525, 171] on icon "button" at bounding box center [526, 169] width 5 height 5
select select "42"
select select "0"
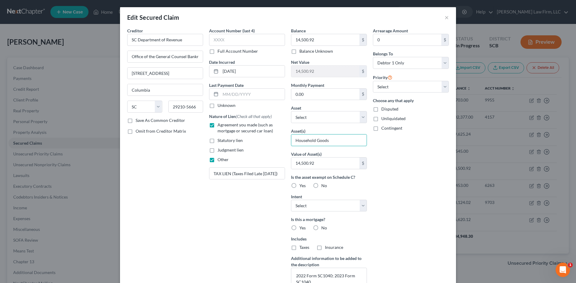
drag, startPoint x: 335, startPoint y: 142, endPoint x: 269, endPoint y: 150, distance: 67.2
click at [275, 147] on div "Creditor * SC Department of Revenue Office of the General Counsel Bankruptcy Se…" at bounding box center [287, 161] width 327 height 267
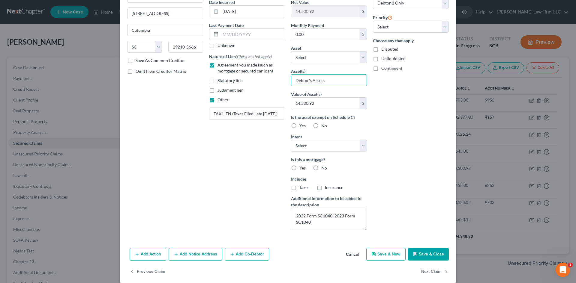
type input "Debtor's Assets"
click at [425, 252] on button "Save & Close" at bounding box center [428, 254] width 41 height 13
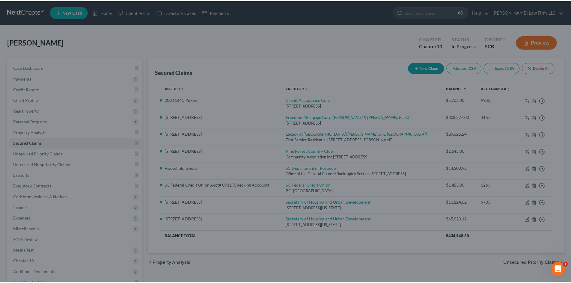
scroll to position [1, 0]
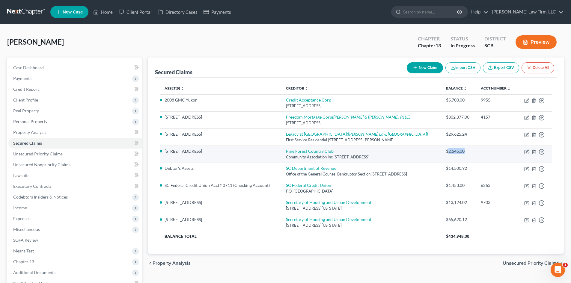
drag, startPoint x: 470, startPoint y: 156, endPoint x: 455, endPoint y: 158, distance: 14.7
click at [455, 154] on div "$2,545.00" at bounding box center [458, 151] width 25 height 6
copy div "2,545.00"
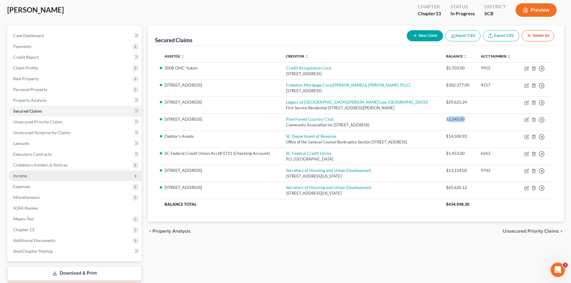
scroll to position [68, 0]
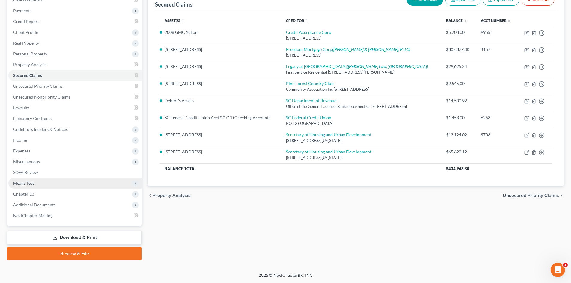
click at [57, 185] on span "Means Test" at bounding box center [74, 183] width 133 height 11
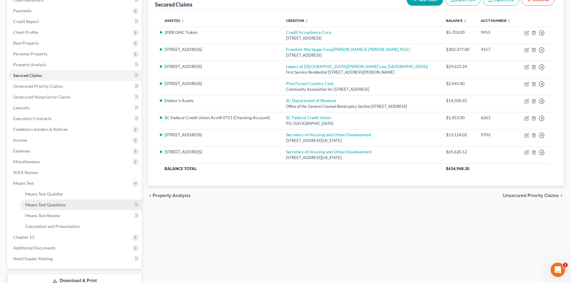
click at [64, 206] on span "Means Test Questions" at bounding box center [45, 204] width 40 height 5
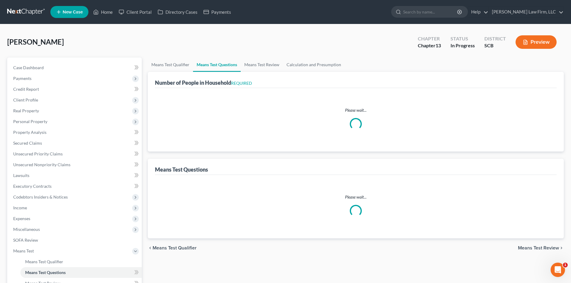
select select "0"
select select "60"
select select "1"
select select "60"
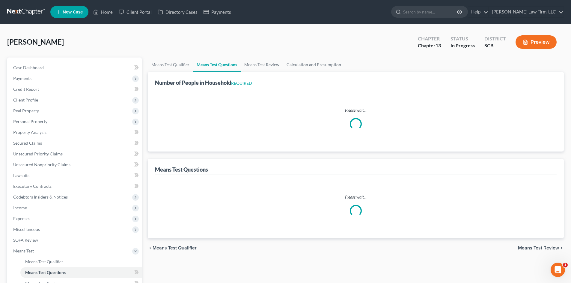
select select "0"
select select "60"
select select "0"
select select "60"
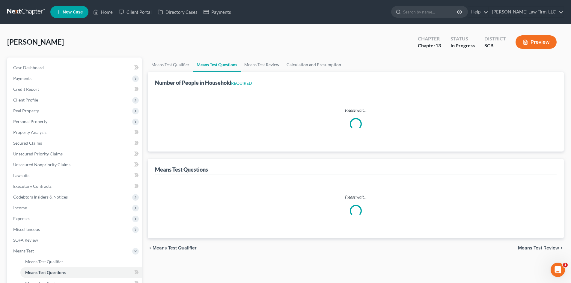
select select "0"
select select "60"
select select "0"
select select "60"
select select "1"
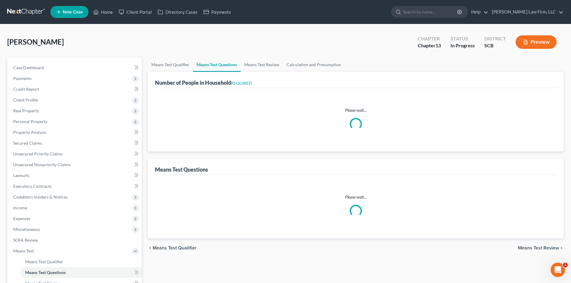
select select "5"
select select "0"
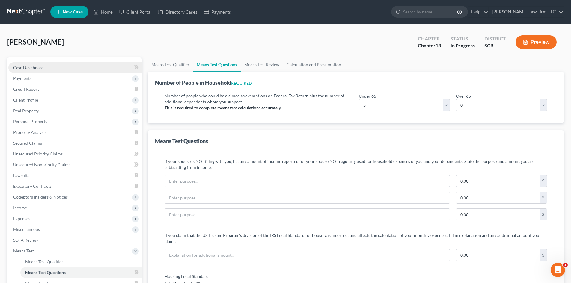
click at [32, 67] on span "Case Dashboard" at bounding box center [28, 67] width 31 height 5
select select "0"
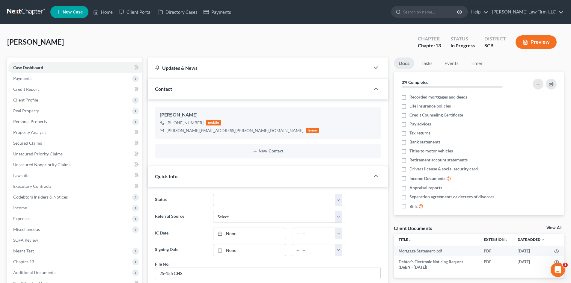
click at [533, 46] on button "Preview" at bounding box center [536, 41] width 41 height 13
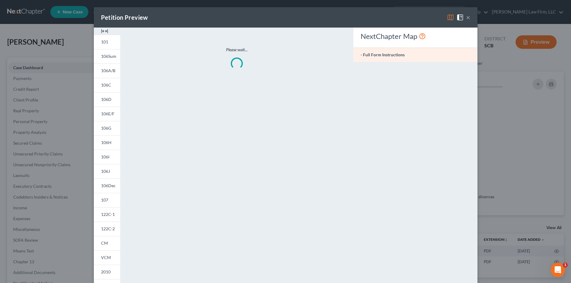
scroll to position [314, 0]
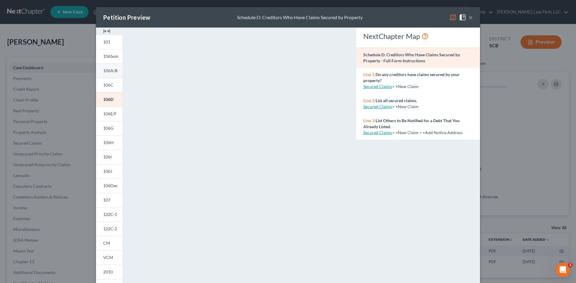
drag, startPoint x: 103, startPoint y: 30, endPoint x: 108, endPoint y: 70, distance: 40.4
click at [103, 30] on img at bounding box center [106, 31] width 7 height 7
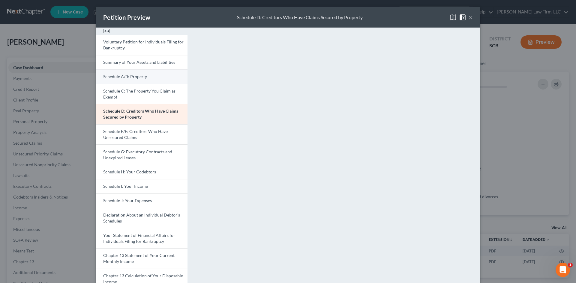
click at [119, 73] on link "Schedule A/B: Property" at bounding box center [141, 77] width 91 height 14
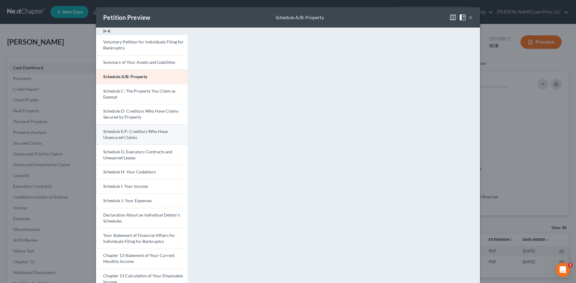
drag, startPoint x: 139, startPoint y: 119, endPoint x: 140, endPoint y: 125, distance: 5.9
click at [139, 119] on link "Schedule D: Creditors Who Have Claims Secured by Property" at bounding box center [141, 114] width 91 height 20
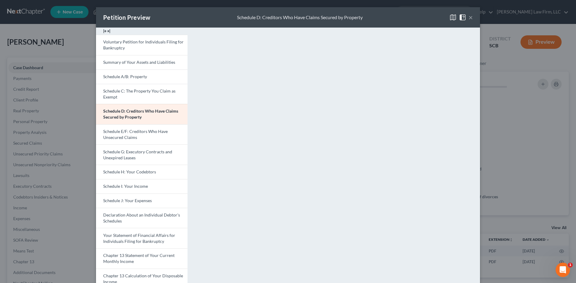
click at [492, 238] on div "Petition Preview Schedule D: Creditors Who Have Claims Secured by Property × Vo…" at bounding box center [288, 141] width 576 height 283
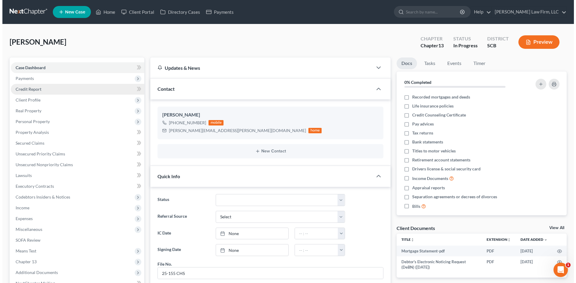
scroll to position [320, 0]
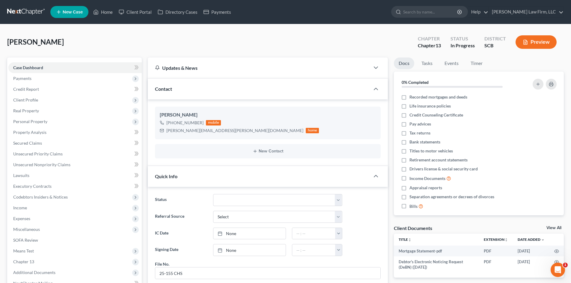
click at [545, 39] on button "Preview" at bounding box center [536, 41] width 41 height 13
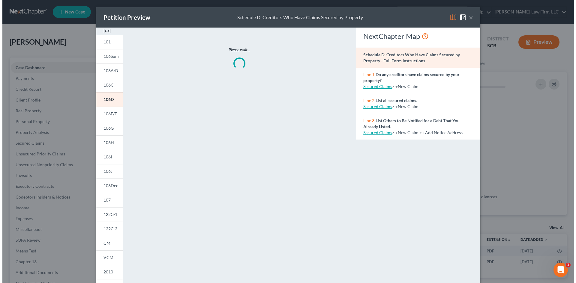
scroll to position [314, 0]
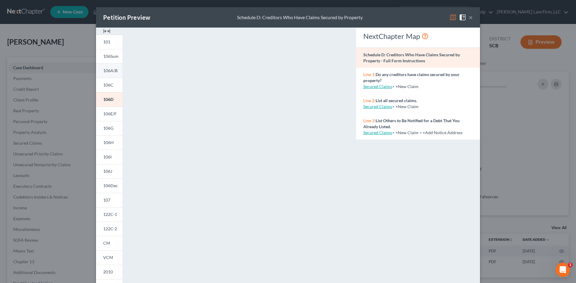
click at [113, 66] on link "106A/B" at bounding box center [109, 71] width 26 height 14
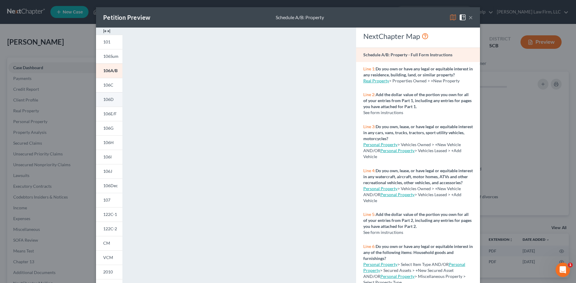
click at [107, 97] on link "106D" at bounding box center [109, 99] width 26 height 14
